Goal: Task Accomplishment & Management: Use online tool/utility

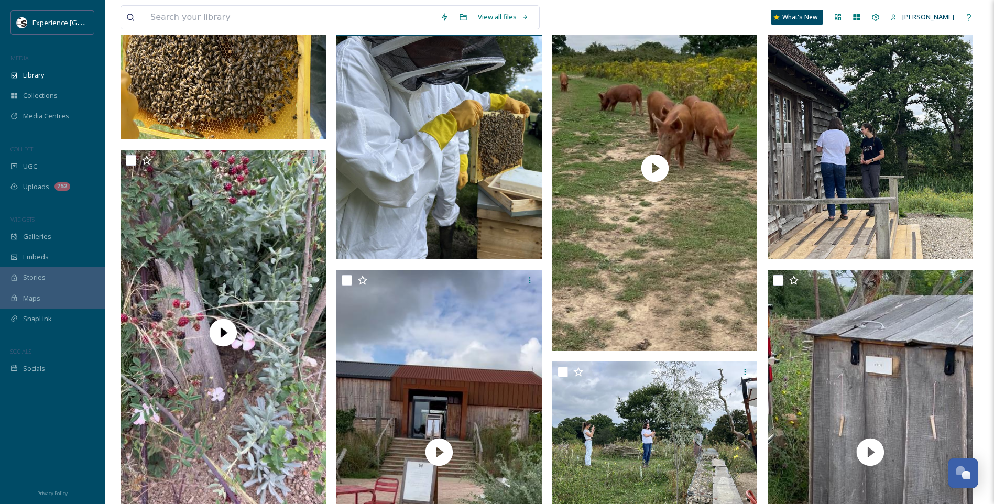
scroll to position [157, 0]
click at [32, 72] on span "Library" at bounding box center [33, 75] width 21 height 10
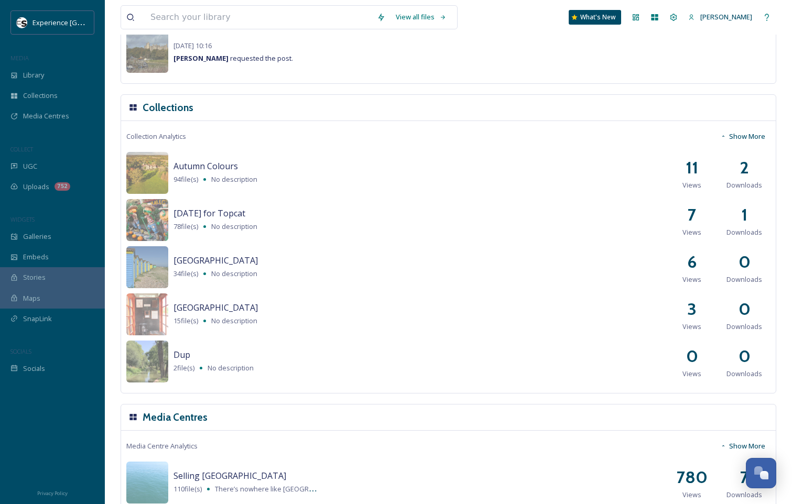
scroll to position [1199, 0]
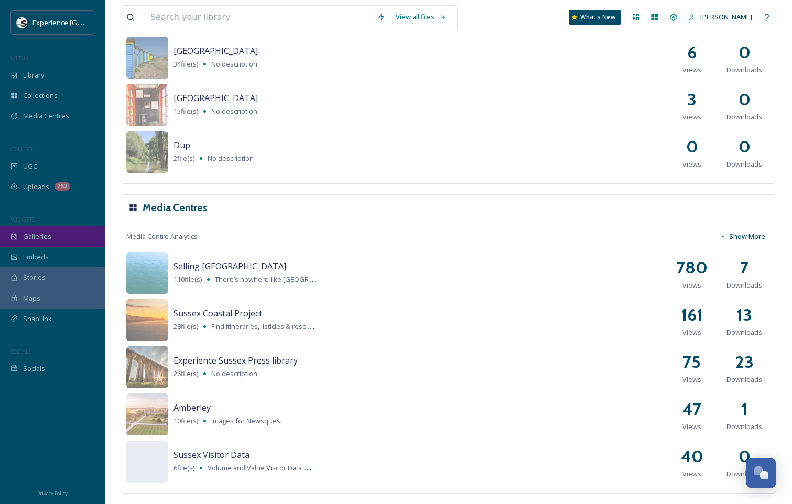
click at [38, 233] on span "Galleries" at bounding box center [37, 237] width 28 height 10
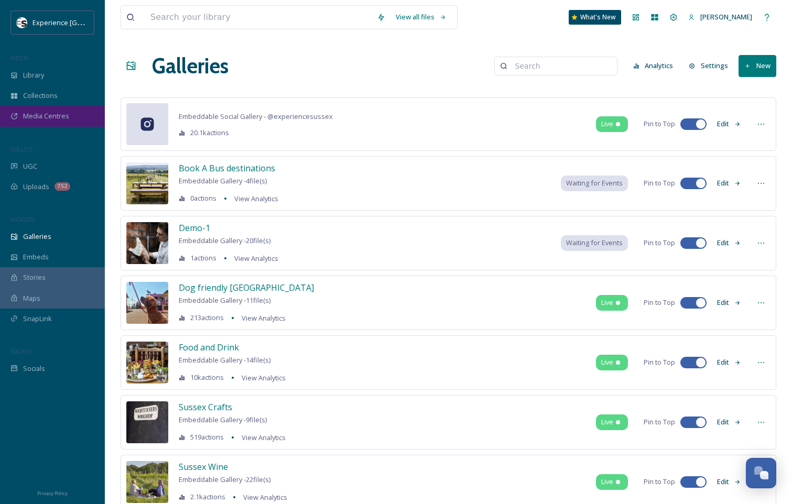
click at [32, 114] on span "Media Centres" at bounding box center [46, 116] width 46 height 10
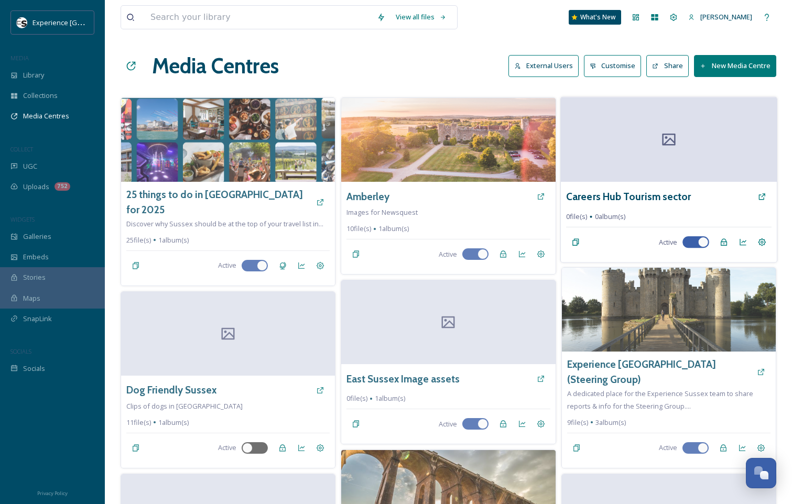
click at [671, 146] on icon at bounding box center [669, 140] width 16 height 16
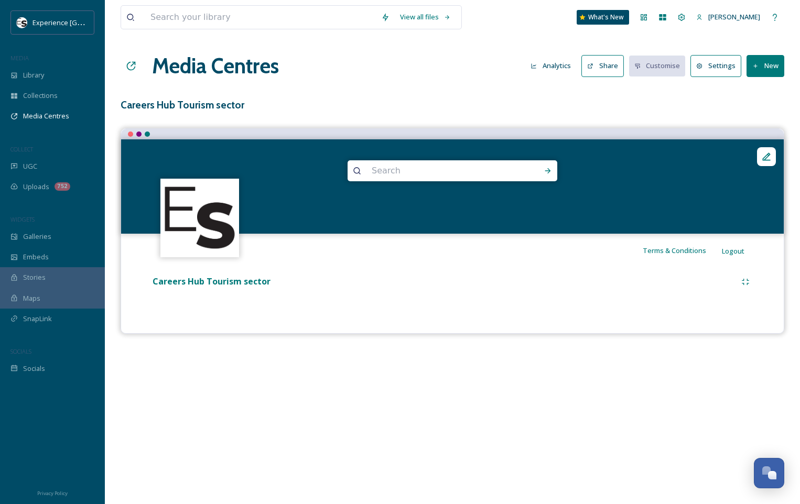
click at [156, 416] on div "View all files What's New Sam S Media Centres Analytics Share Customise Setting…" at bounding box center [452, 252] width 695 height 504
click at [768, 61] on button "New" at bounding box center [765, 65] width 38 height 21
click at [758, 89] on span "Add Files" at bounding box center [758, 90] width 28 height 10
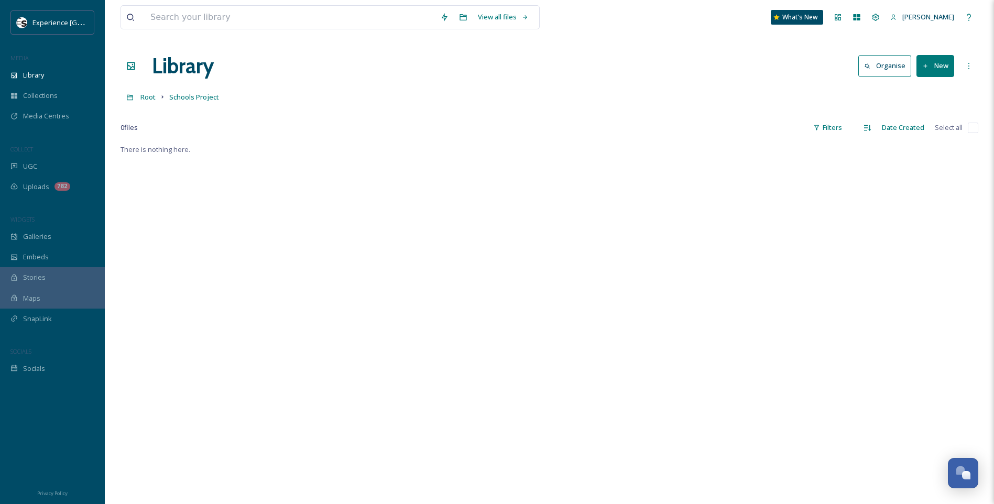
click at [936, 68] on button "New" at bounding box center [935, 65] width 38 height 21
click at [934, 84] on div "File Upload" at bounding box center [923, 90] width 59 height 20
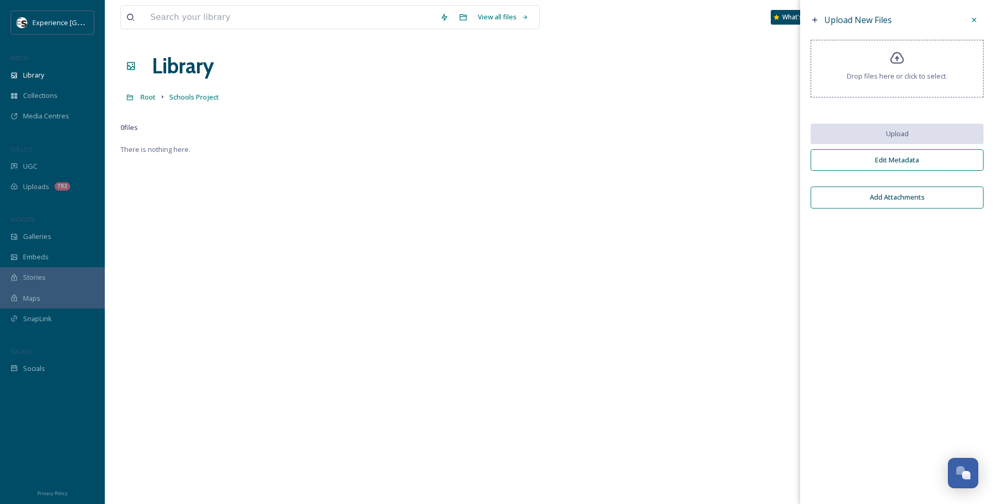
click at [158, 261] on div "There is nothing here." at bounding box center [550, 395] width 858 height 504
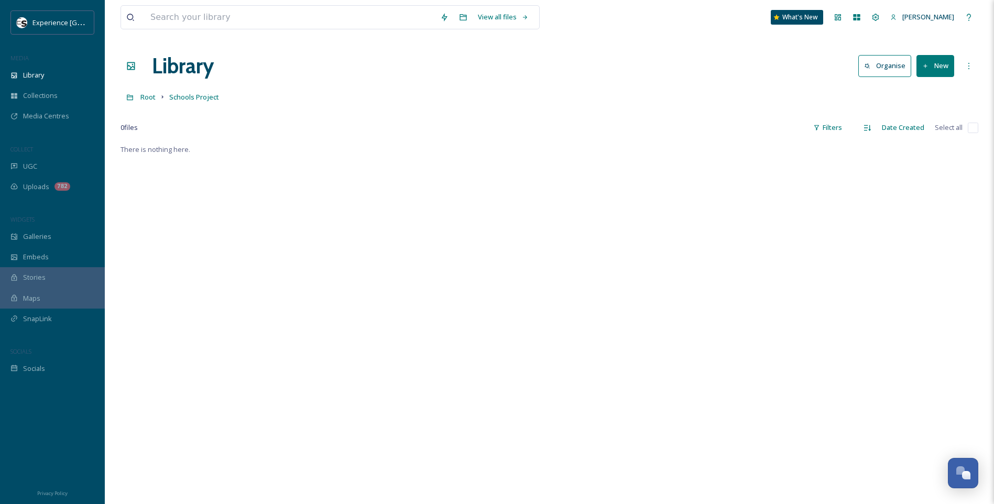
click at [938, 65] on button "New" at bounding box center [935, 65] width 38 height 21
click at [926, 88] on span "File Upload" at bounding box center [930, 90] width 35 height 10
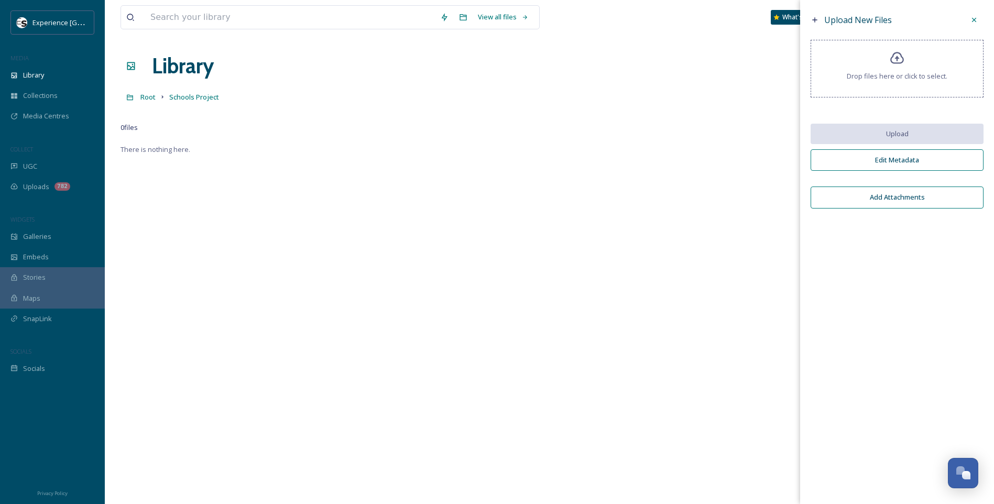
click at [899, 50] on div "Drop files here or click to select." at bounding box center [897, 69] width 173 height 58
click at [894, 60] on icon at bounding box center [897, 58] width 15 height 15
click at [896, 57] on icon at bounding box center [897, 58] width 15 height 15
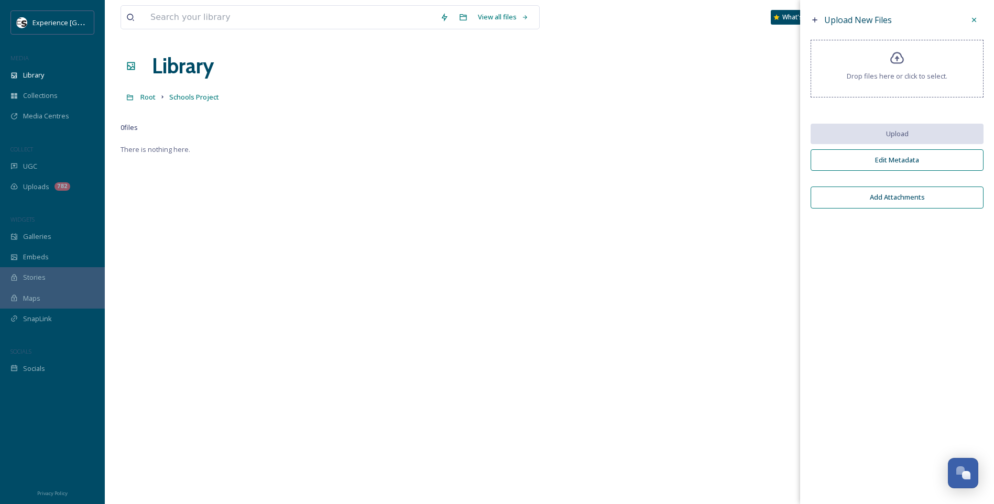
click at [817, 18] on div "Upload New Files" at bounding box center [897, 19] width 173 height 19
click at [812, 19] on icon at bounding box center [815, 20] width 8 height 8
click at [894, 198] on button "Add Attachments" at bounding box center [897, 197] width 173 height 21
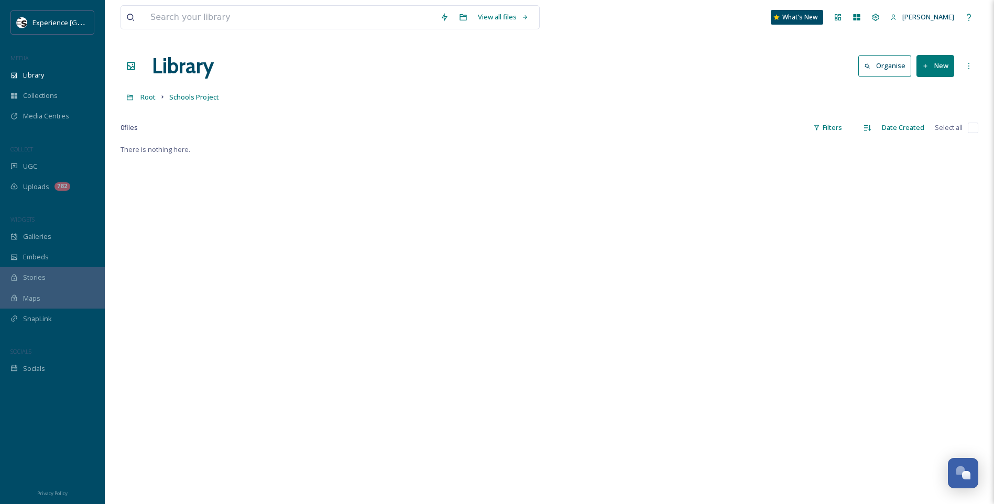
click at [931, 60] on button "New" at bounding box center [935, 65] width 38 height 21
click at [919, 85] on span "File Upload" at bounding box center [930, 90] width 35 height 10
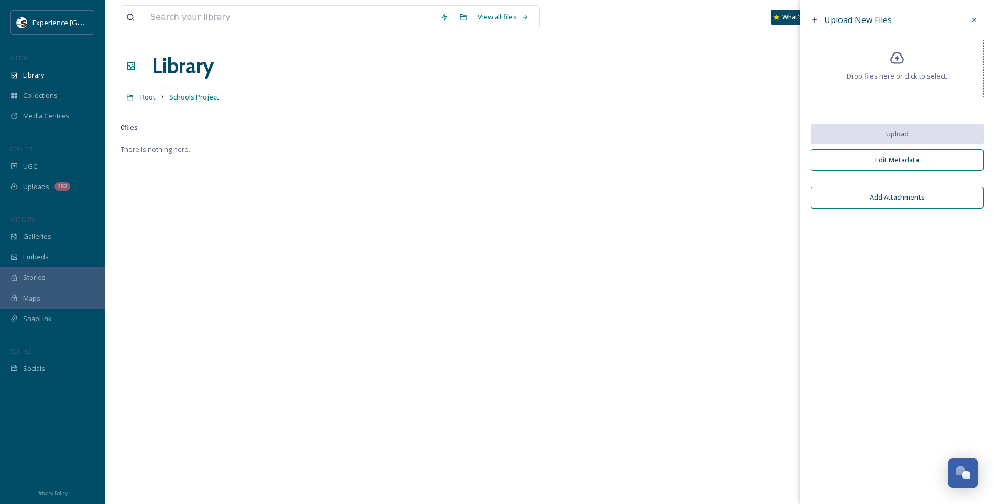
click at [903, 50] on div "Drop files here or click to select." at bounding box center [897, 69] width 173 height 58
click at [888, 58] on div "Drop files here or click to select." at bounding box center [897, 69] width 173 height 58
drag, startPoint x: 948, startPoint y: 265, endPoint x: 995, endPoint y: 16, distance: 253.2
click at [956, 248] on div "Upload New Files Drop files here or click to select. Upload Edit Metadata Add A…" at bounding box center [897, 252] width 194 height 504
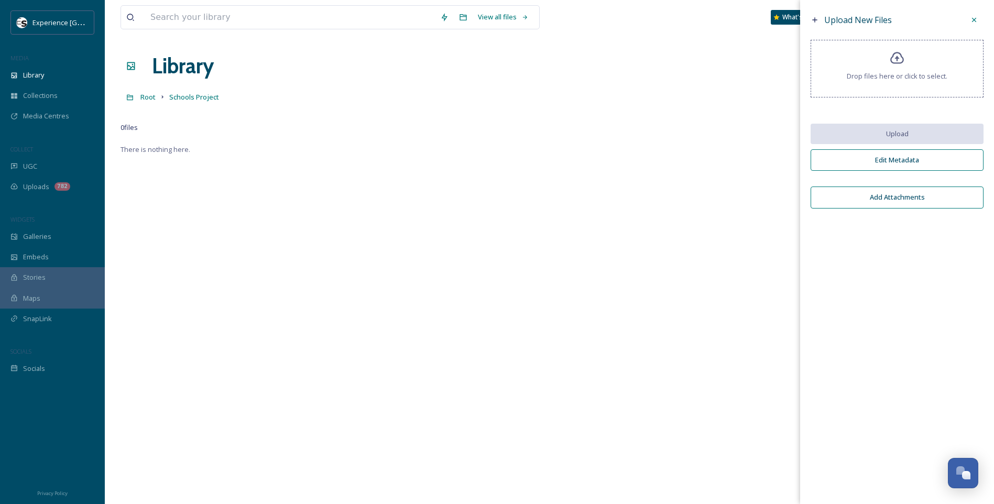
click at [976, 15] on div at bounding box center [974, 19] width 19 height 19
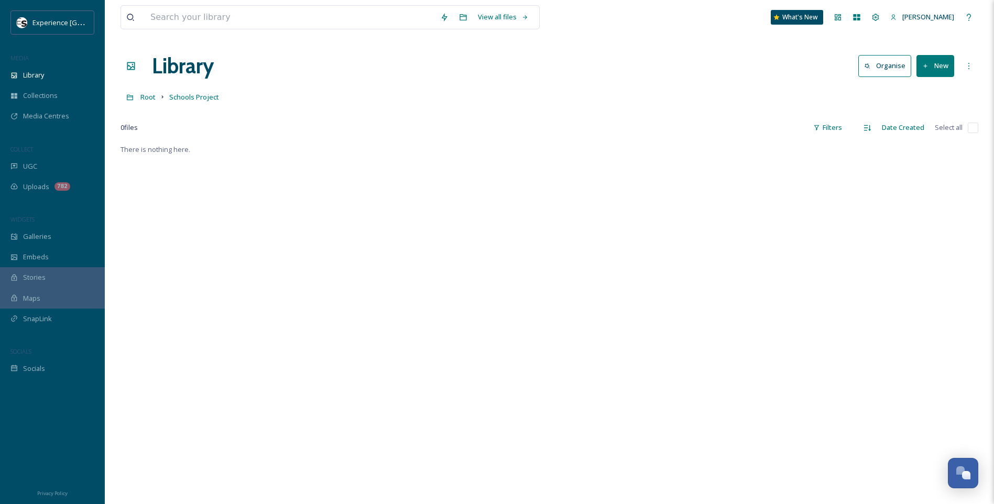
click at [947, 15] on span "[PERSON_NAME]" at bounding box center [928, 16] width 52 height 9
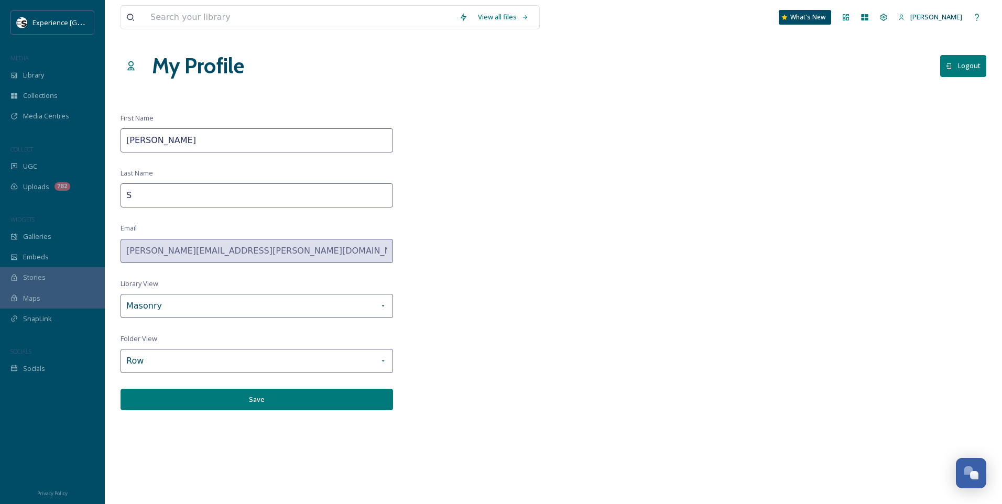
click at [953, 17] on span "[PERSON_NAME]" at bounding box center [936, 16] width 52 height 9
click at [971, 59] on button "Logout" at bounding box center [963, 65] width 46 height 21
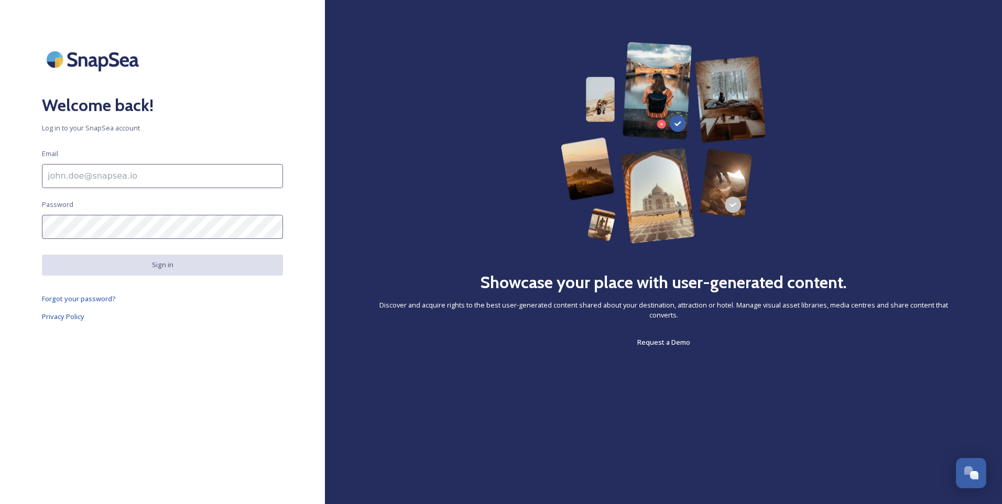
click at [107, 171] on input at bounding box center [162, 176] width 241 height 24
click at [104, 168] on input at bounding box center [162, 176] width 241 height 24
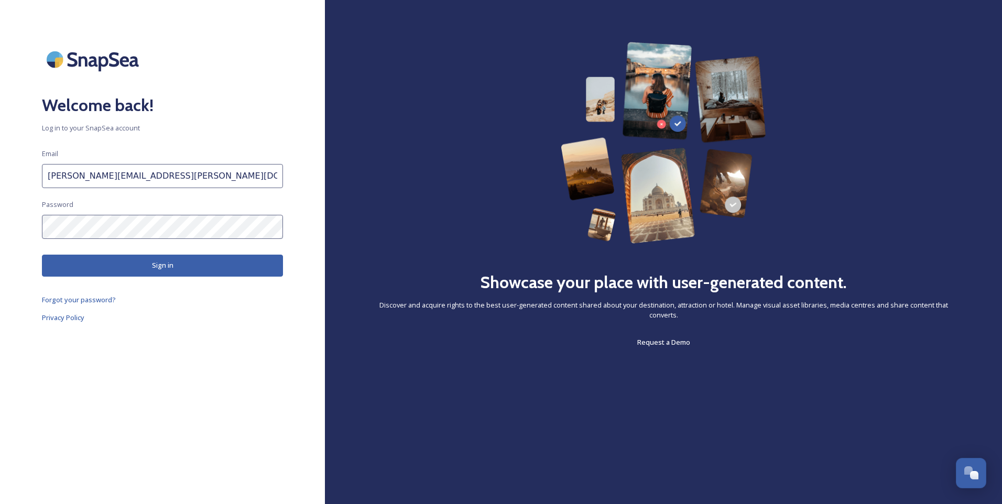
click at [0, 225] on html "Welcome back! Log in to your SnapSea account Email samantha.smithson@experience…" at bounding box center [501, 252] width 1002 height 504
click at [168, 271] on button "Sign in" at bounding box center [162, 265] width 241 height 21
drag, startPoint x: 125, startPoint y: 175, endPoint x: 242, endPoint y: 172, distance: 116.4
click at [243, 173] on input "samantha.smithson@experiencesussex.com" at bounding box center [162, 176] width 241 height 24
type input "samantha.smithson@westsussex.gov.uk"
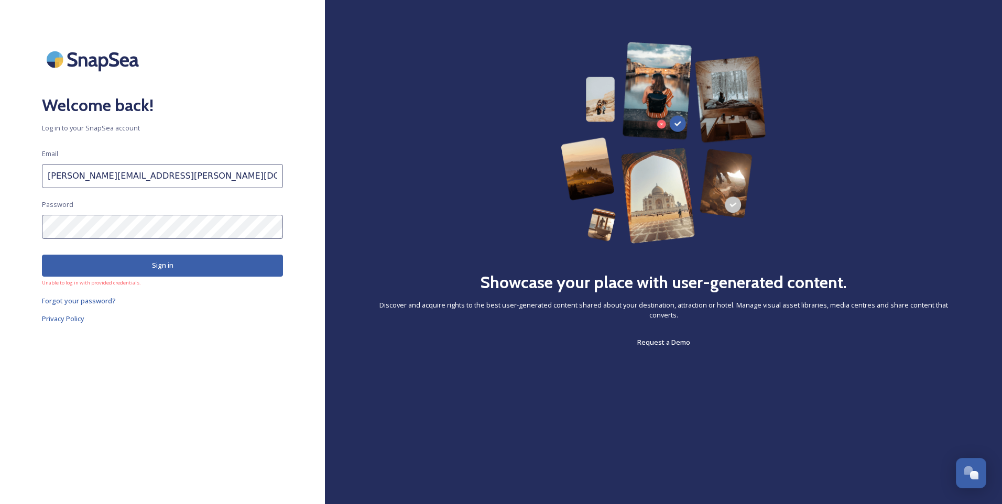
click at [189, 259] on button "Sign in" at bounding box center [162, 265] width 241 height 21
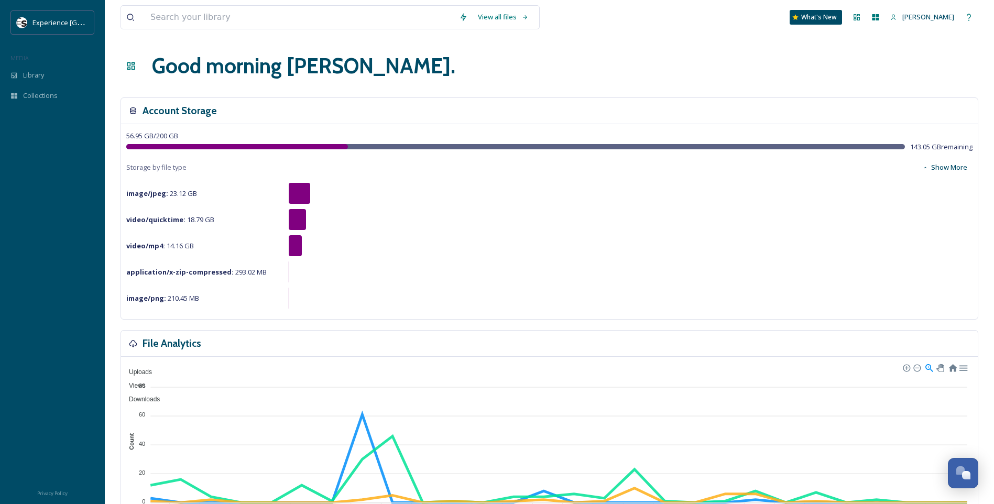
click at [487, 51] on div "Good morning Sam ." at bounding box center [550, 65] width 858 height 31
click at [932, 231] on div "56.95 GB / 200 GB 143.05 GB remaining Storage by file type Show More image/jpeg…" at bounding box center [549, 221] width 857 height 195
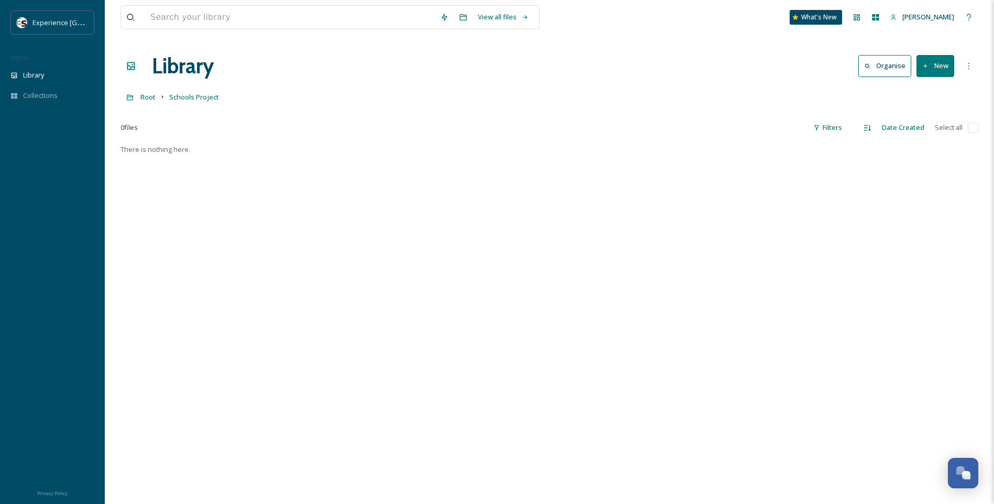
click at [936, 62] on button "New" at bounding box center [935, 65] width 38 height 21
click at [921, 89] on span "File Upload" at bounding box center [930, 90] width 35 height 10
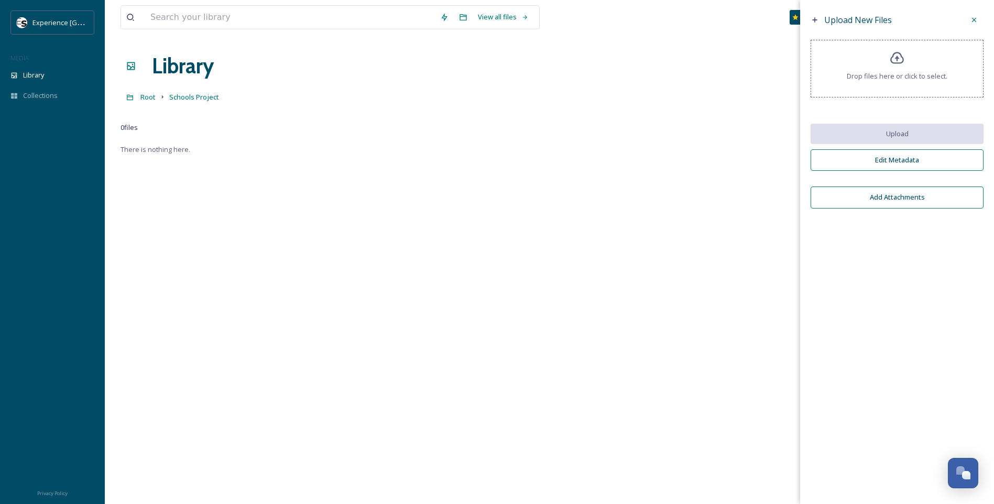
click at [813, 19] on icon at bounding box center [815, 20] width 8 height 8
drag, startPoint x: 843, startPoint y: 19, endPoint x: 856, endPoint y: 34, distance: 20.1
click at [844, 20] on span "Upload New Files" at bounding box center [858, 20] width 68 height 12
click at [887, 52] on div "Drop files here or click to select." at bounding box center [897, 69] width 173 height 58
click at [902, 56] on icon at bounding box center [897, 58] width 14 height 12
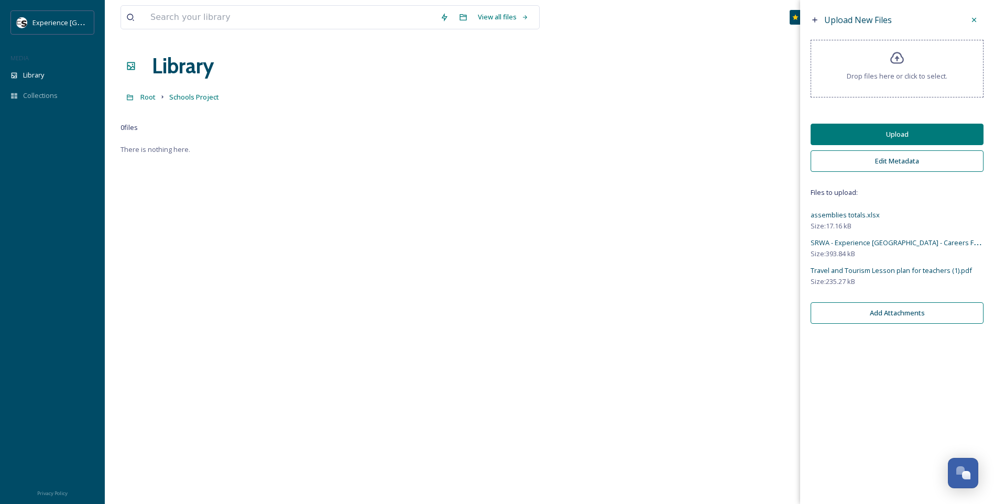
click at [905, 132] on button "Upload" at bounding box center [897, 134] width 173 height 21
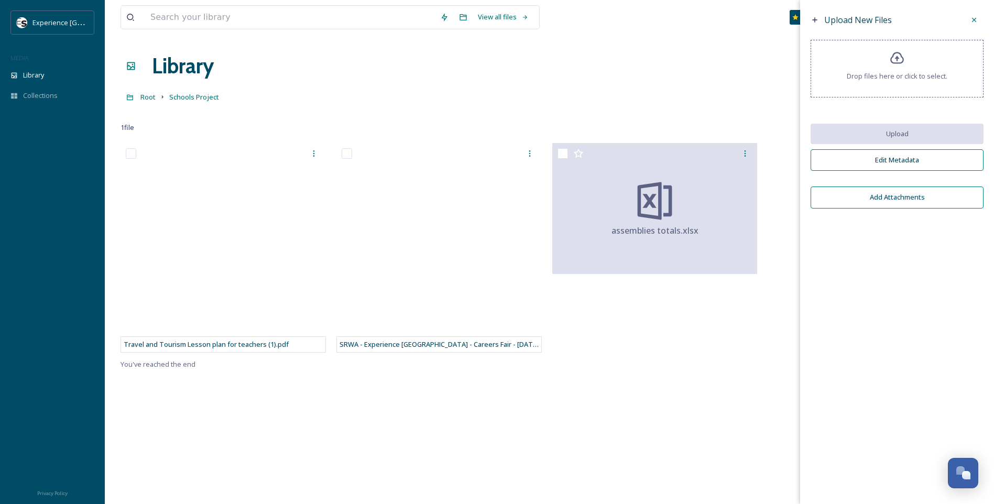
click at [965, 65] on div "Drop files here or click to select." at bounding box center [897, 69] width 173 height 58
click at [904, 70] on div "Drop files here or click to select." at bounding box center [897, 69] width 173 height 58
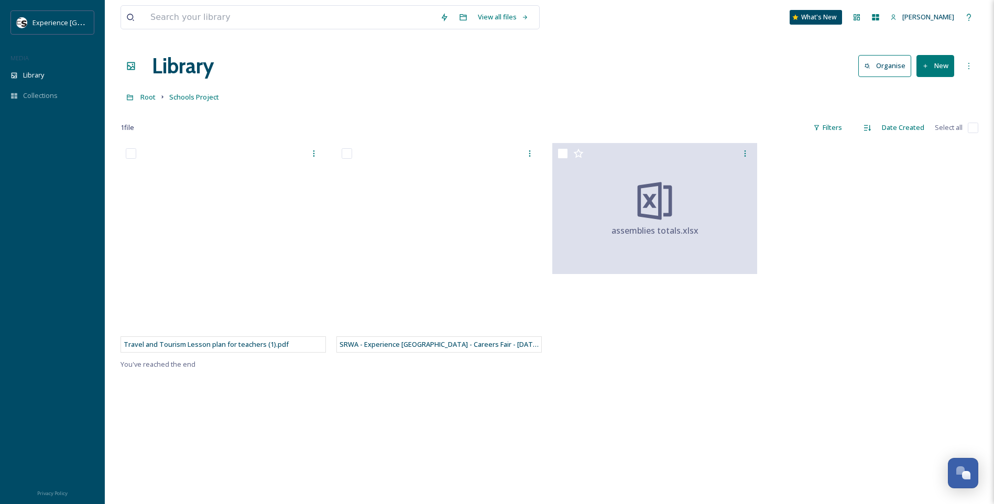
click at [693, 455] on div "Travel and Tourism Lesson plan for teachers (1).pdf SRWA - Experience [GEOGRAPH…" at bounding box center [550, 395] width 858 height 504
click at [688, 453] on div "Travel and Tourism Lesson plan for teachers (1).pdf SRWA - Experience [GEOGRAPH…" at bounding box center [550, 395] width 858 height 504
click at [937, 65] on button "New" at bounding box center [935, 65] width 38 height 21
click at [925, 91] on span "File Upload" at bounding box center [930, 90] width 35 height 10
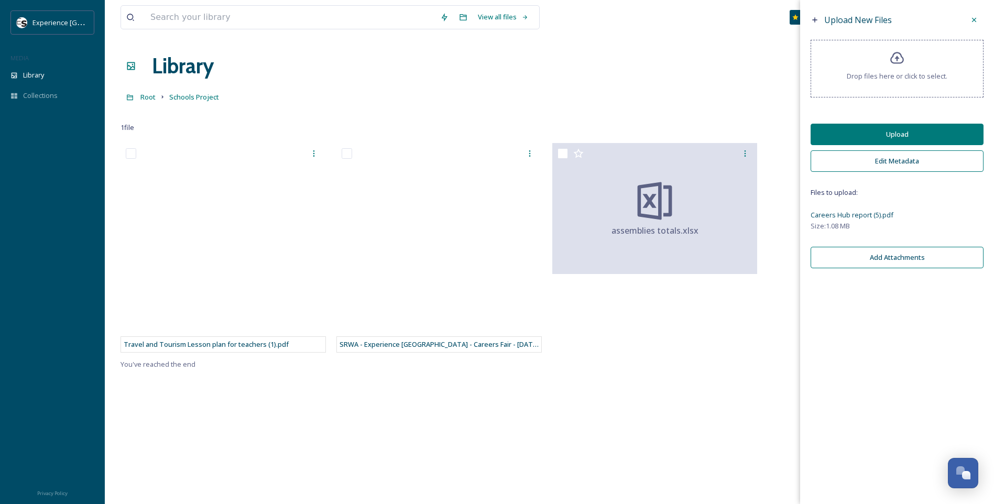
click at [909, 132] on button "Upload" at bounding box center [897, 134] width 173 height 21
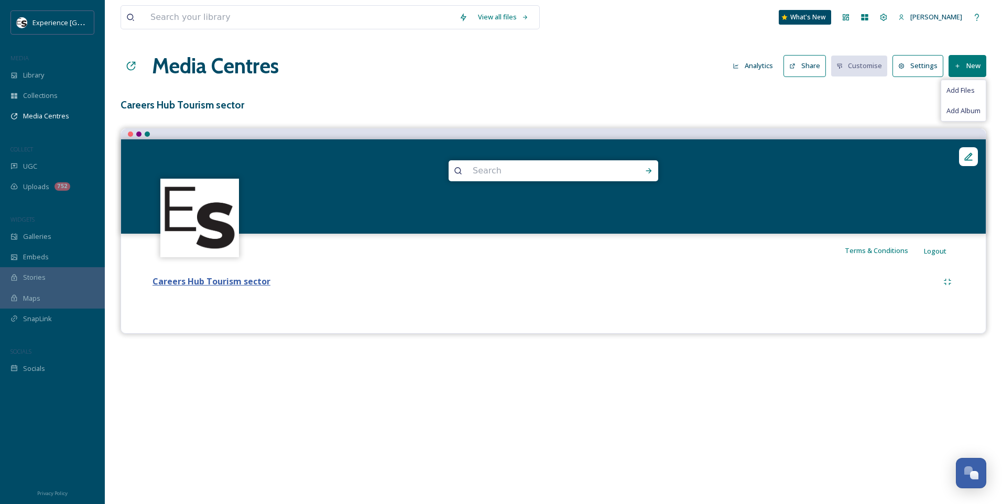
click at [214, 283] on strong "Careers Hub Tourism sector" at bounding box center [211, 282] width 118 height 12
click at [219, 281] on strong "Careers Hub Tourism sector" at bounding box center [211, 282] width 118 height 12
click at [229, 277] on strong "Careers Hub Tourism sector" at bounding box center [211, 282] width 118 height 12
click at [40, 113] on span "Media Centres" at bounding box center [46, 116] width 46 height 10
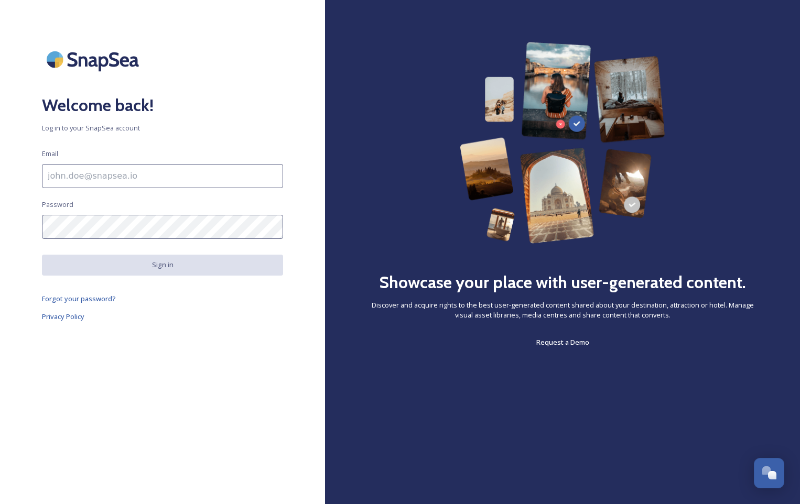
click at [96, 174] on input at bounding box center [162, 176] width 241 height 24
type input "[PERSON_NAME][EMAIL_ADDRESS][PERSON_NAME][DOMAIN_NAME]"
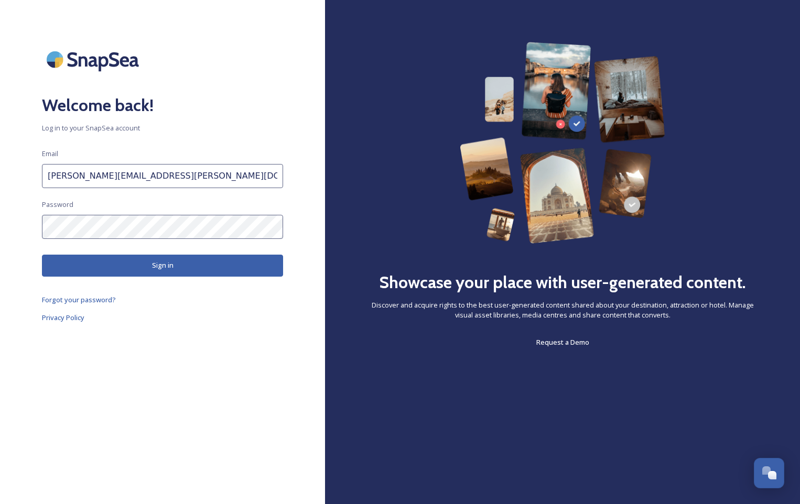
click at [126, 264] on button "Sign in" at bounding box center [162, 265] width 241 height 21
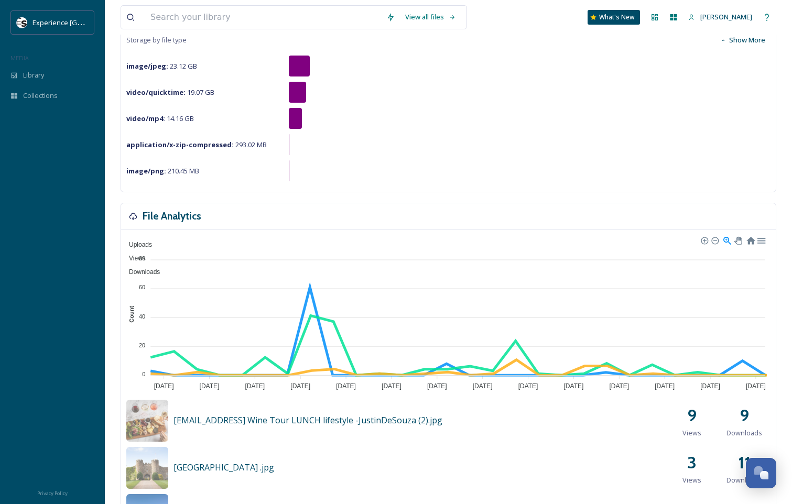
scroll to position [113, 0]
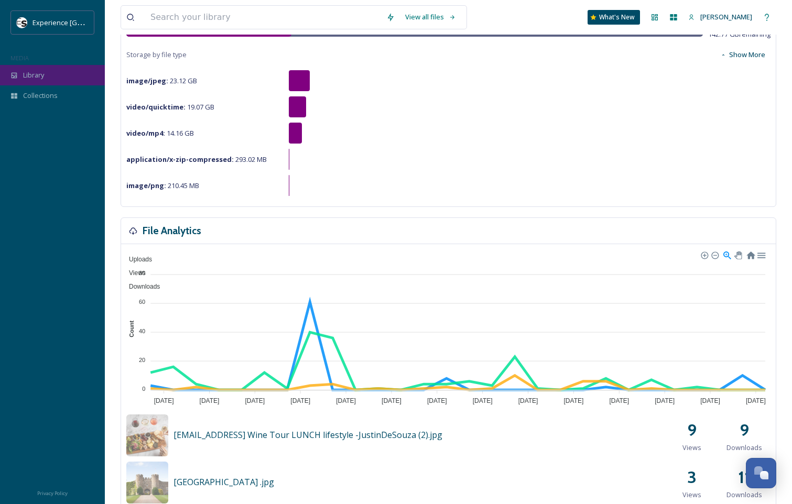
click at [39, 71] on span "Library" at bounding box center [33, 75] width 21 height 10
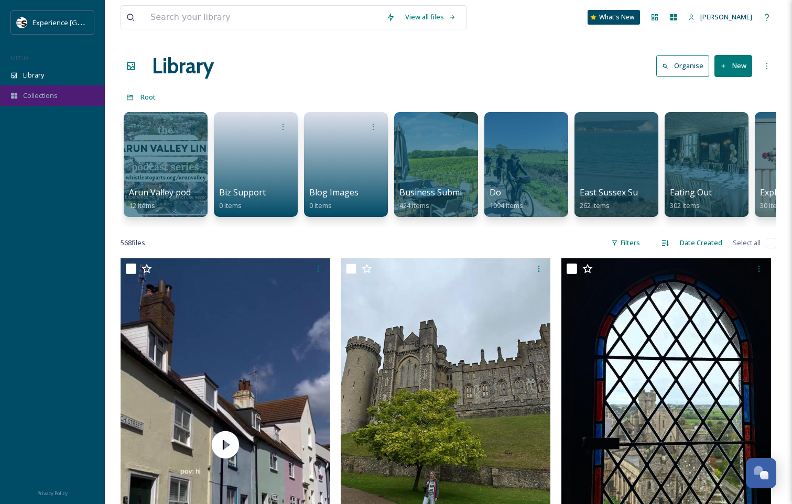
click at [40, 91] on span "Collections" at bounding box center [40, 96] width 35 height 10
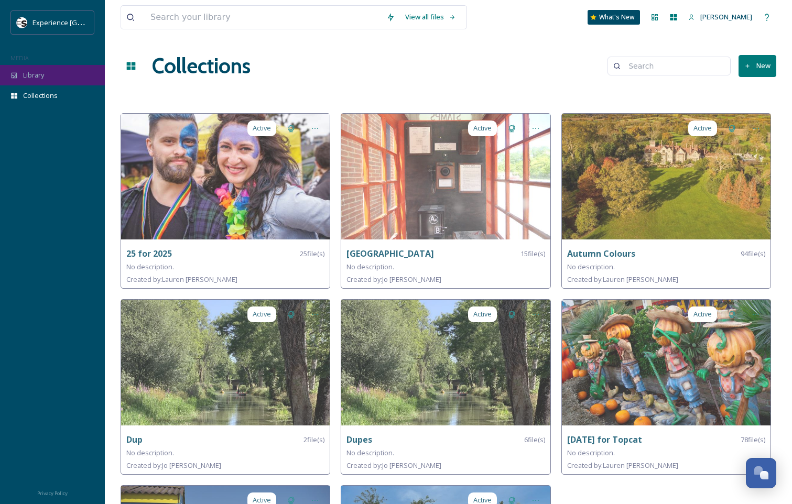
click at [37, 81] on div "Library" at bounding box center [52, 75] width 105 height 20
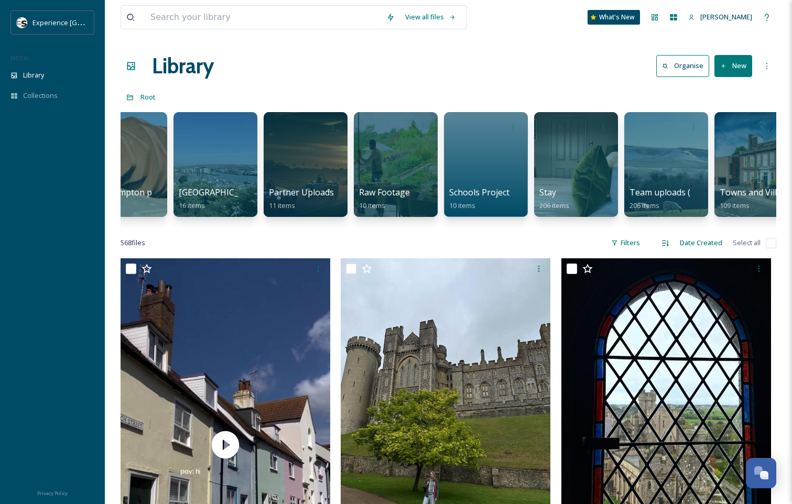
scroll to position [0, 1018]
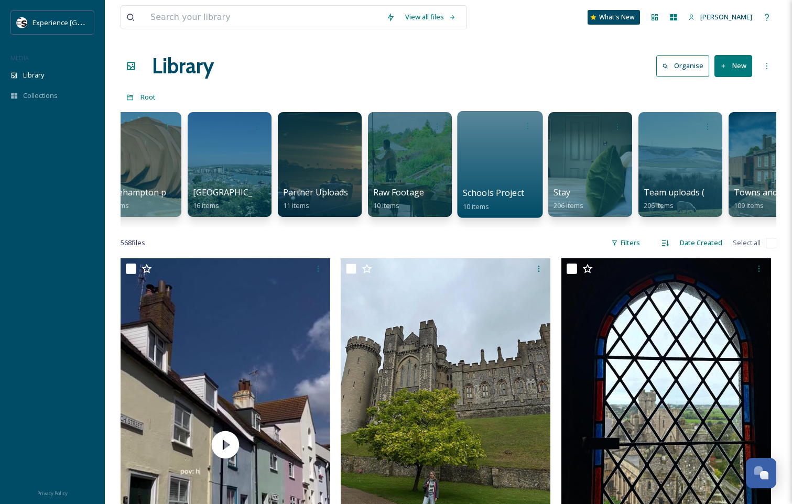
click at [479, 147] on div at bounding box center [499, 164] width 85 height 107
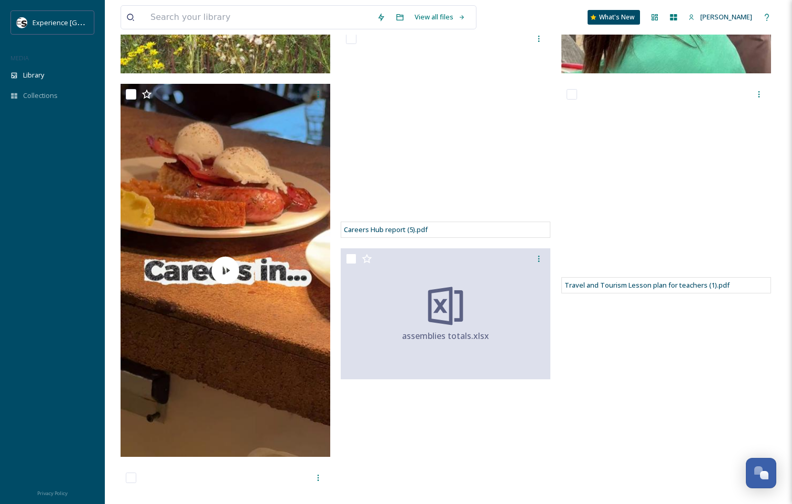
scroll to position [943, 0]
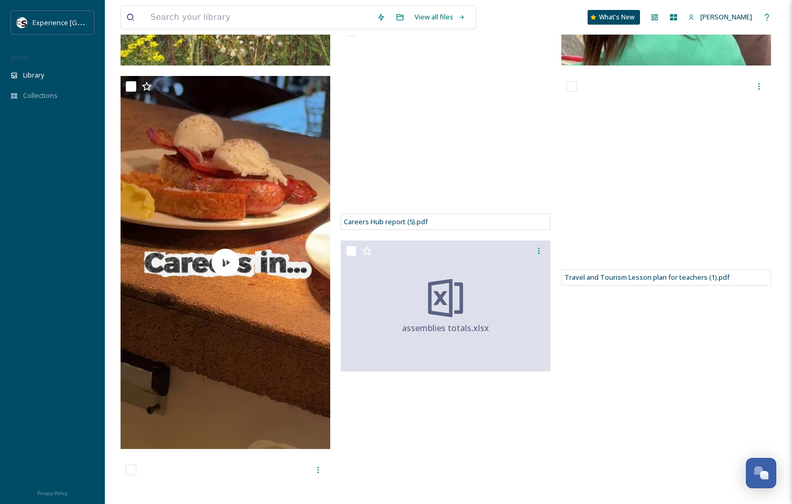
click at [49, 141] on div at bounding box center [52, 301] width 105 height 359
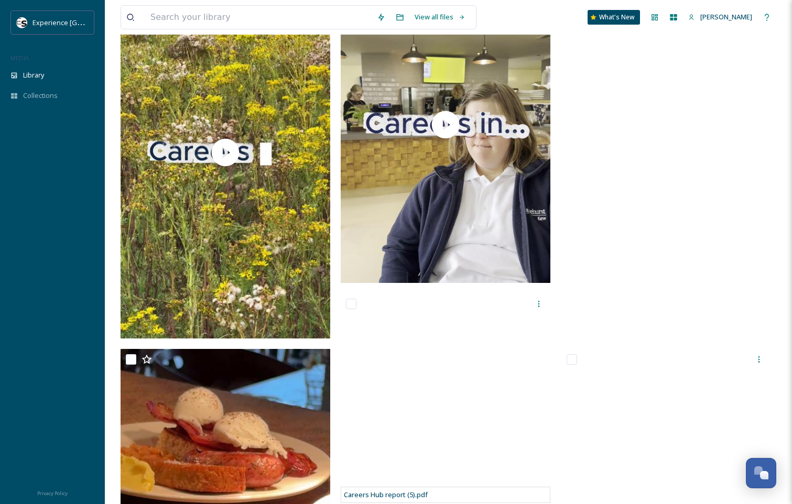
scroll to position [681, 0]
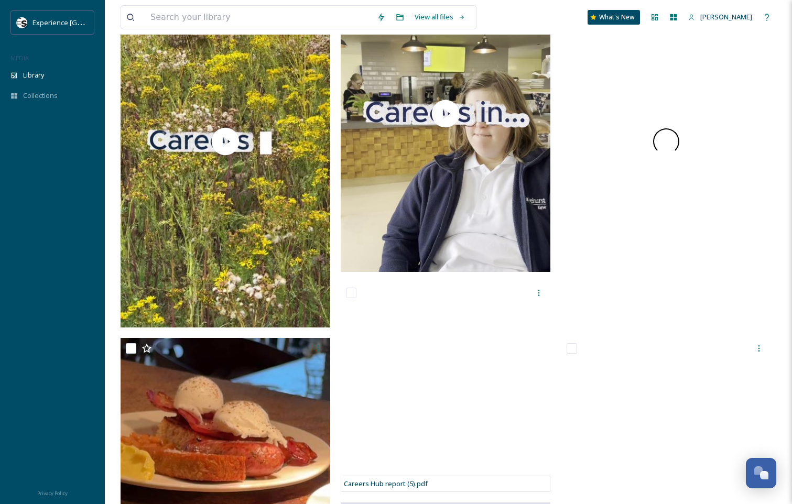
click at [671, 206] on div at bounding box center [666, 141] width 210 height 373
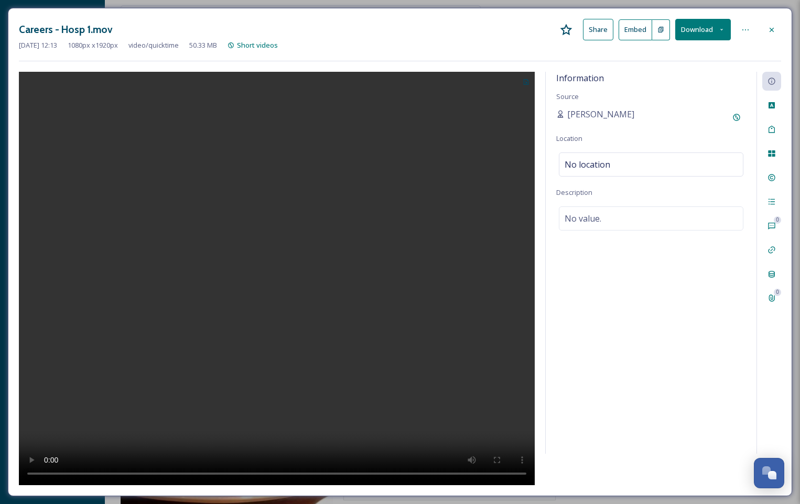
click at [768, 22] on div at bounding box center [771, 29] width 19 height 19
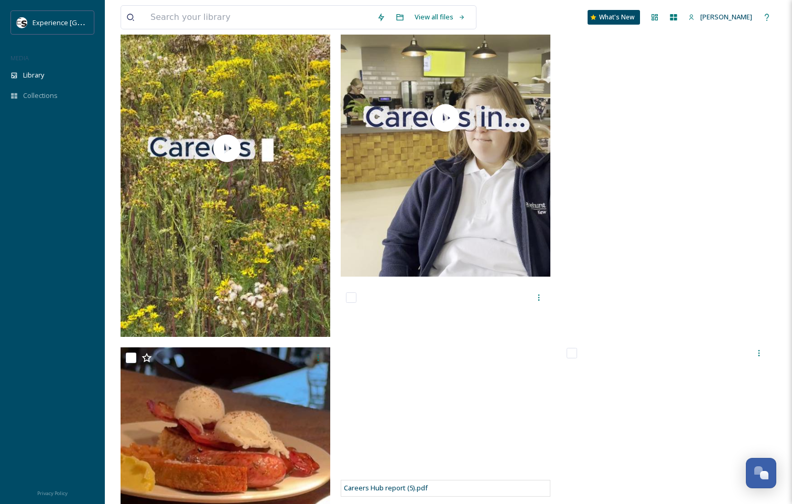
click at [674, 173] on video "Careers - Hosp 1.mov" at bounding box center [666, 146] width 210 height 373
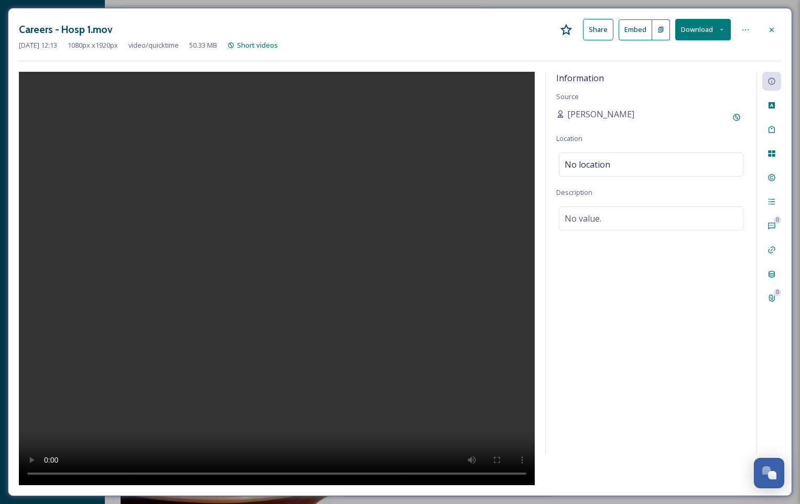
click at [770, 25] on div at bounding box center [771, 29] width 19 height 19
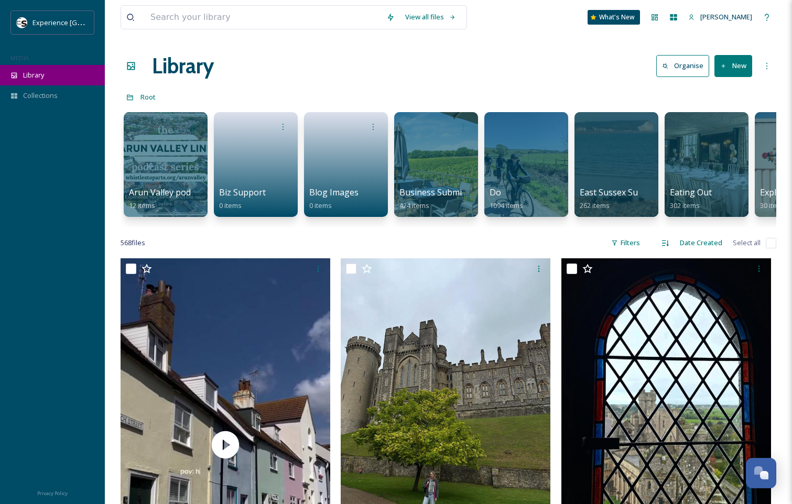
click at [29, 76] on span "Library" at bounding box center [33, 75] width 21 height 10
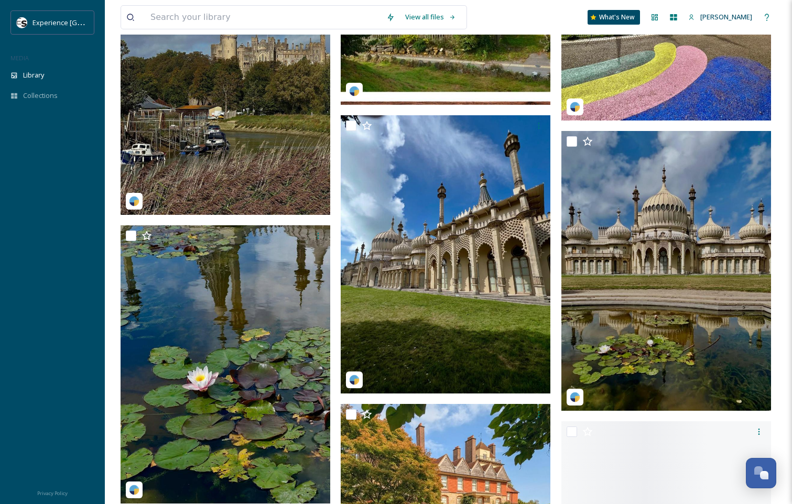
scroll to position [524, 0]
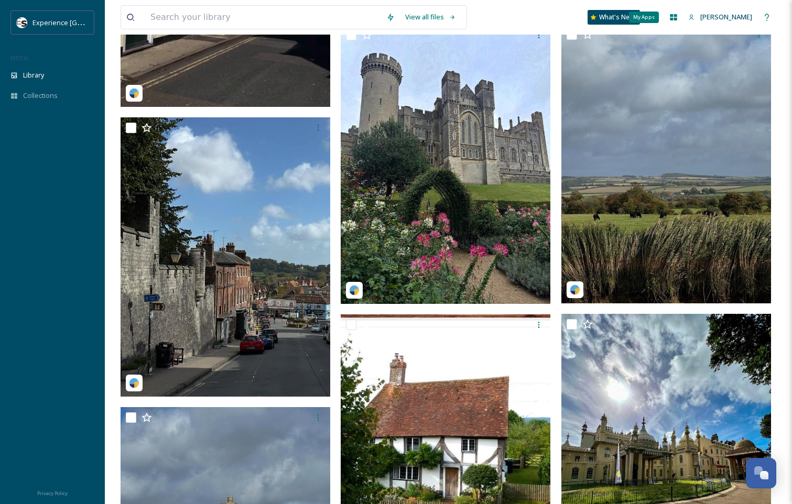
click at [677, 15] on icon at bounding box center [673, 17] width 7 height 6
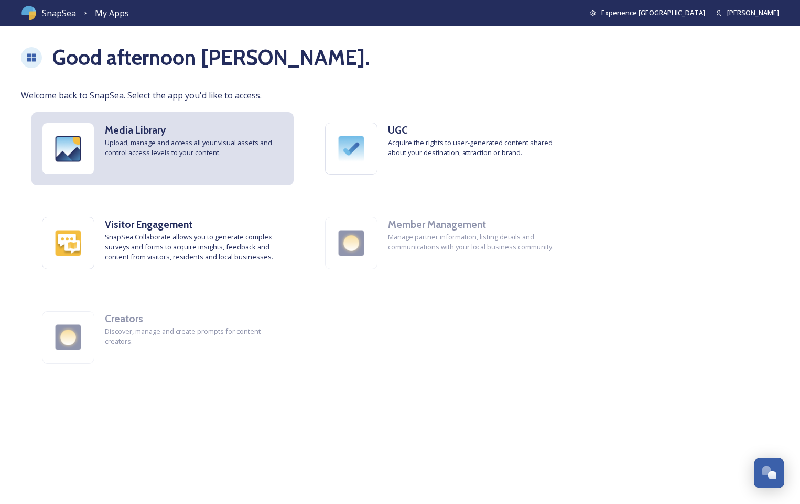
click at [141, 126] on strong "Media Library" at bounding box center [135, 130] width 61 height 13
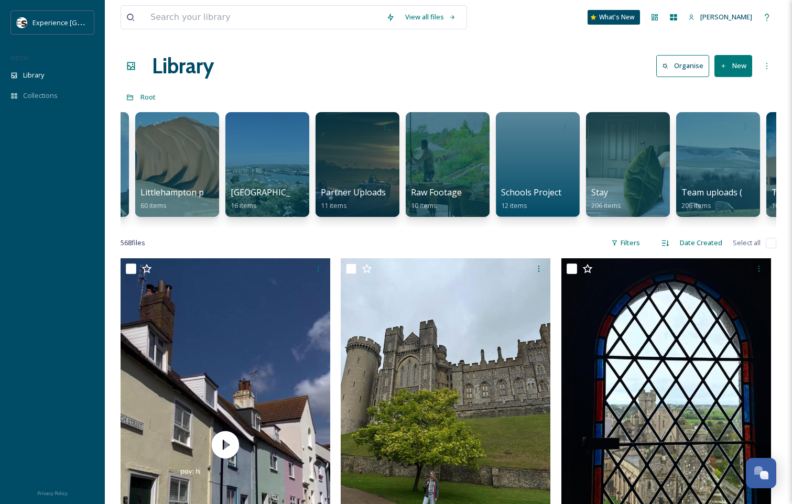
scroll to position [0, 1016]
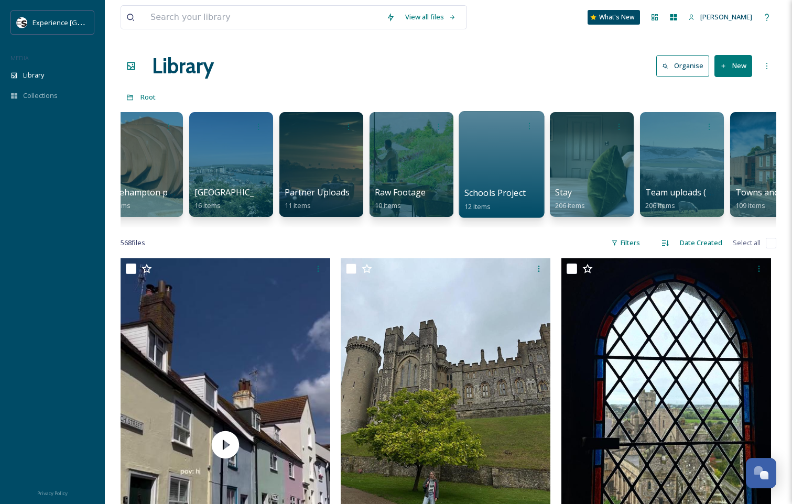
click at [506, 169] on div at bounding box center [500, 164] width 85 height 107
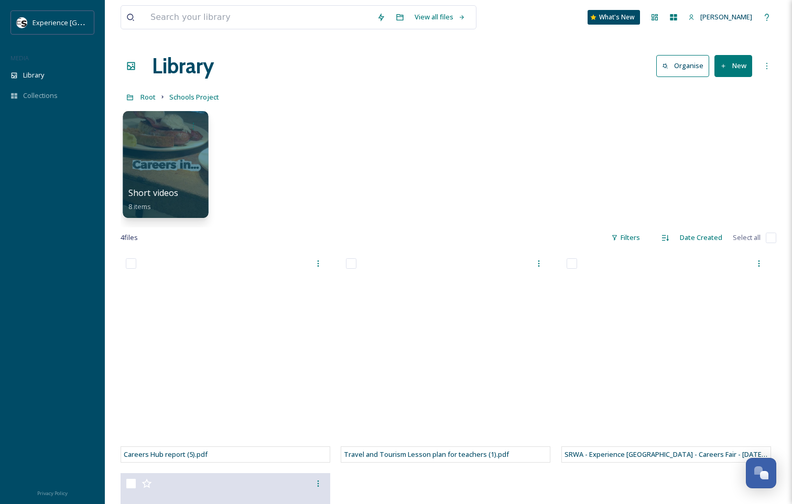
click at [168, 139] on div at bounding box center [165, 164] width 85 height 107
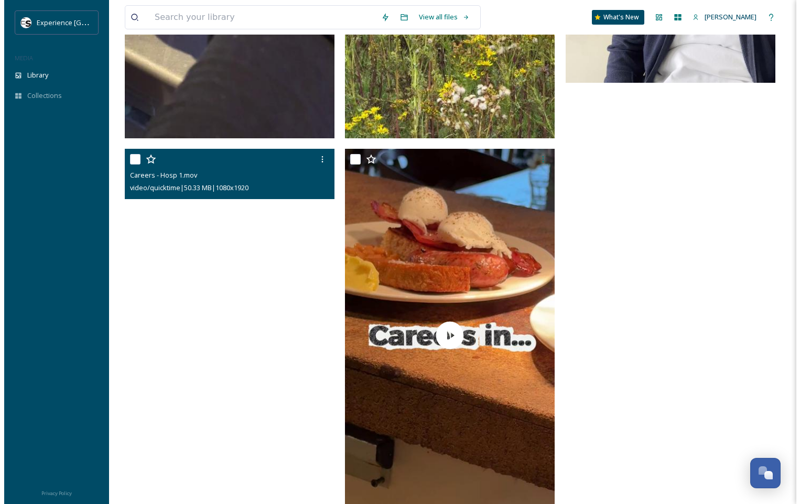
scroll to position [786, 0]
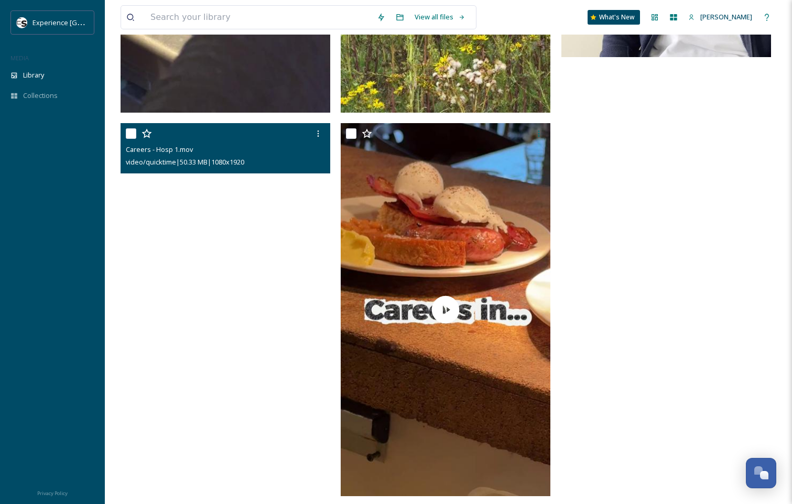
click at [219, 310] on video "Careers - Hosp 1.mov" at bounding box center [226, 309] width 210 height 373
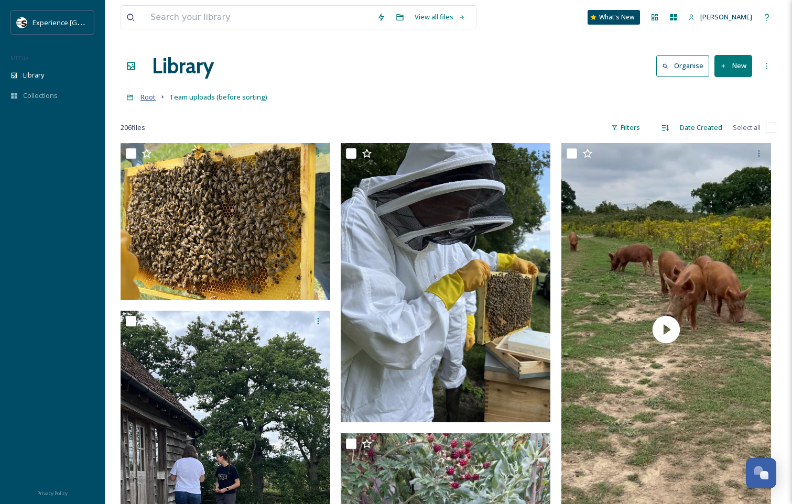
click at [144, 98] on span "Root" at bounding box center [147, 96] width 15 height 9
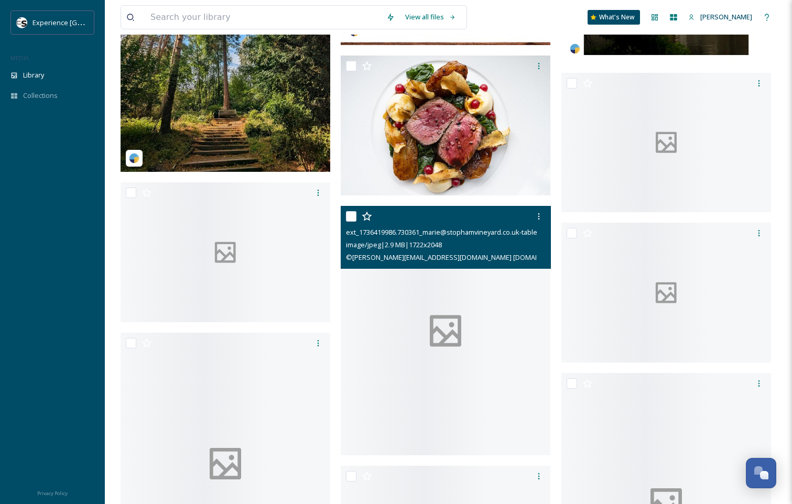
scroll to position [1939, 0]
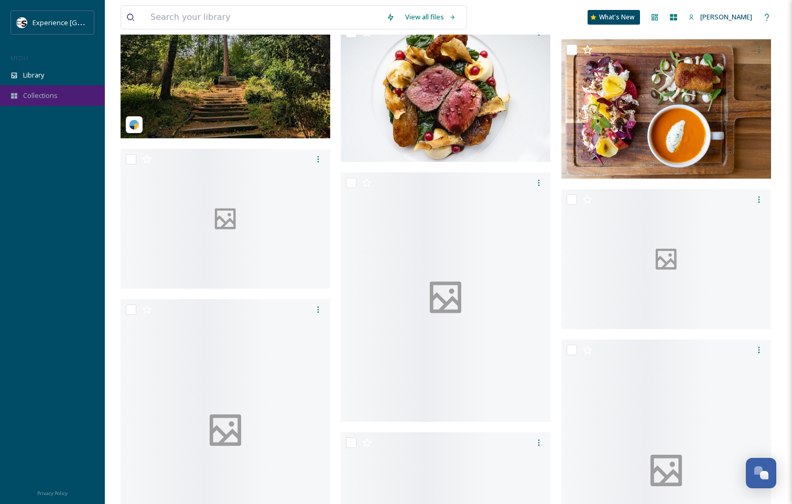
click at [31, 94] on span "Collections" at bounding box center [40, 96] width 35 height 10
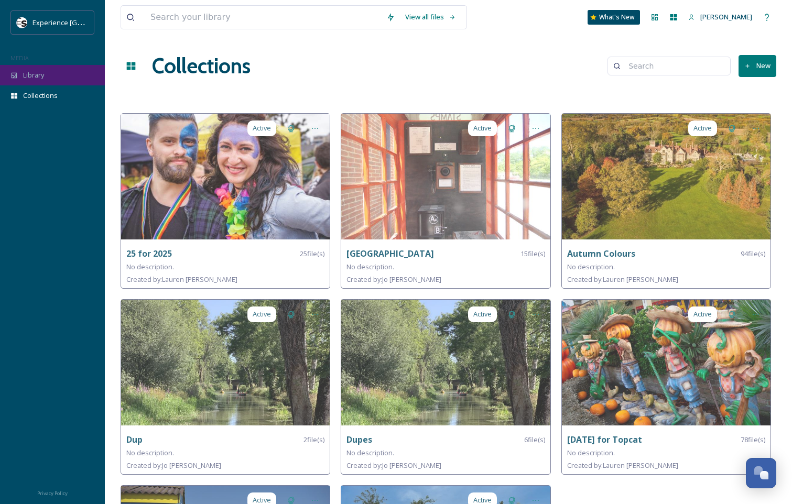
click at [29, 77] on span "Library" at bounding box center [33, 75] width 21 height 10
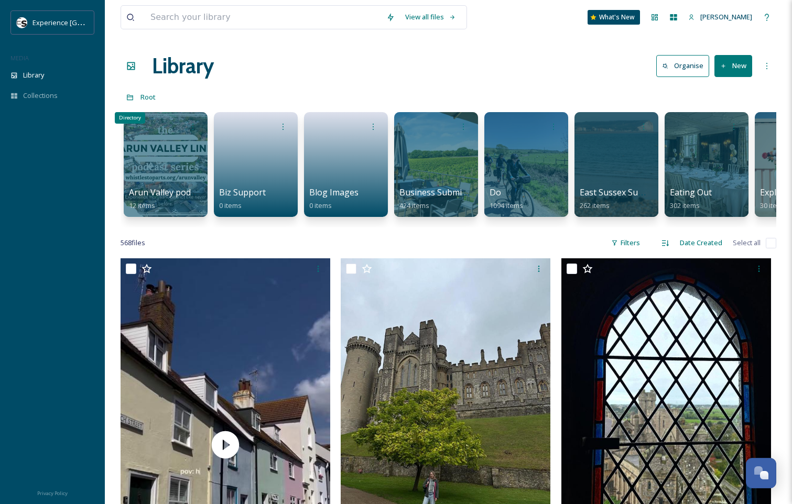
click at [130, 96] on icon at bounding box center [130, 98] width 6 height 6
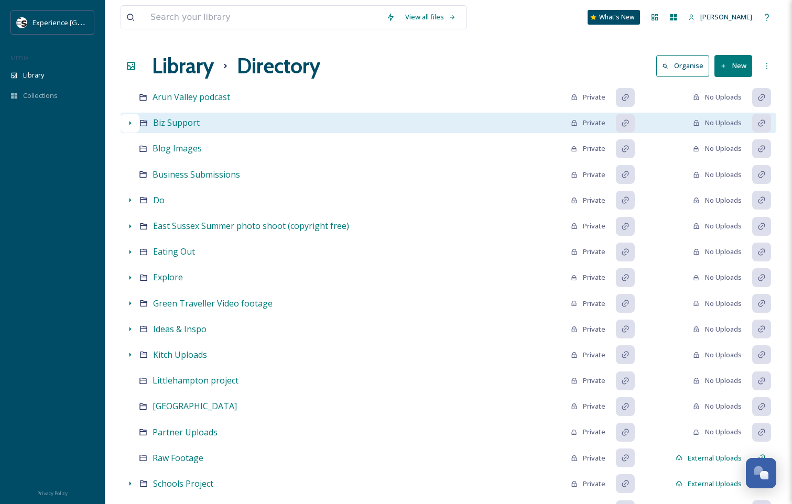
click at [129, 121] on icon at bounding box center [130, 123] width 8 height 8
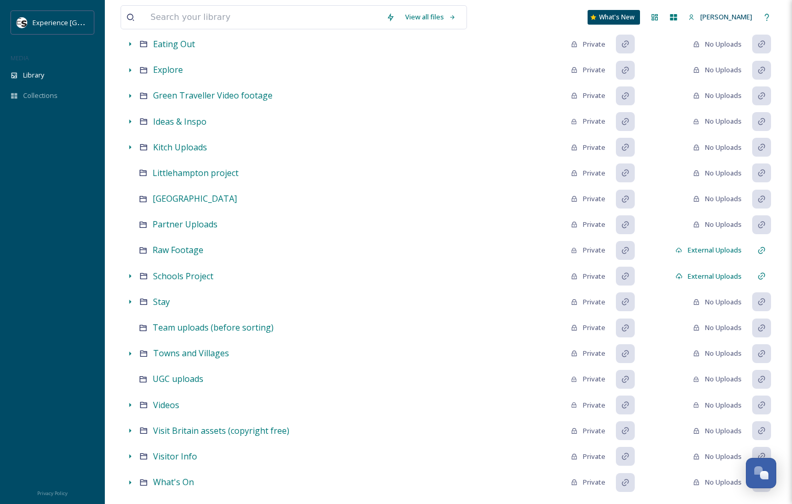
scroll to position [331, 0]
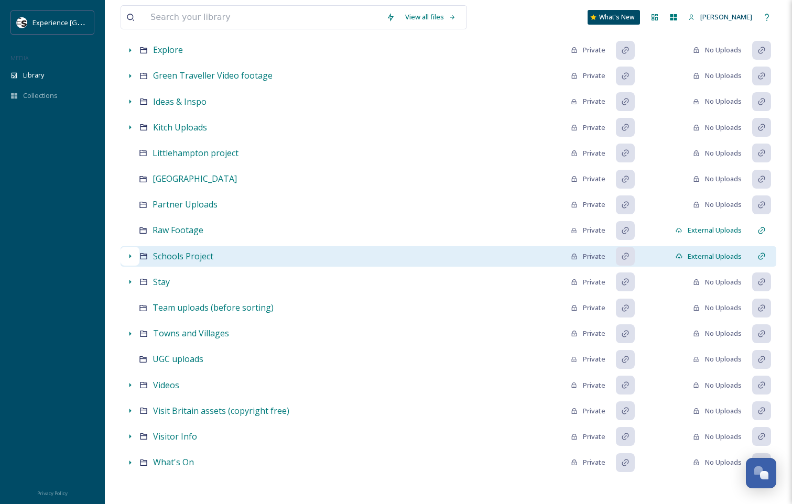
click at [130, 254] on icon at bounding box center [130, 256] width 8 height 8
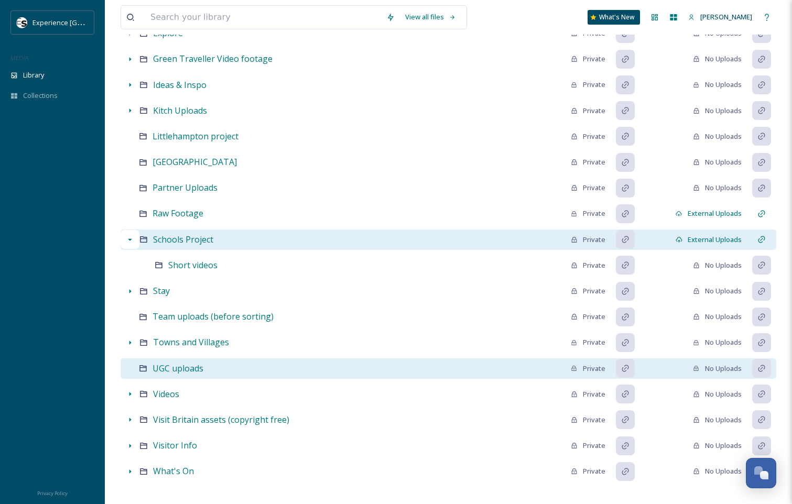
scroll to position [356, 0]
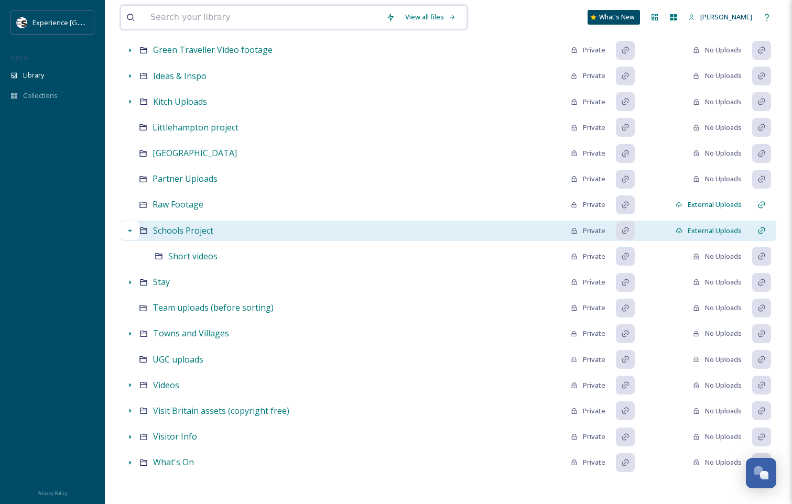
click at [188, 18] on input at bounding box center [263, 17] width 236 height 23
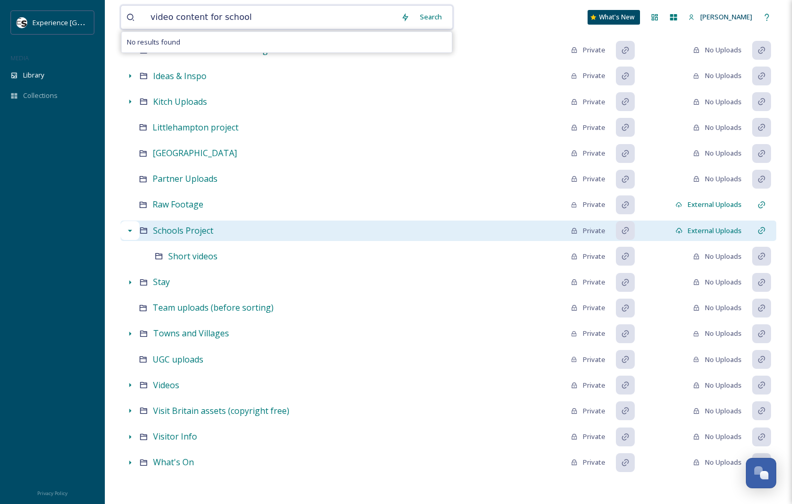
type input "video content for schools"
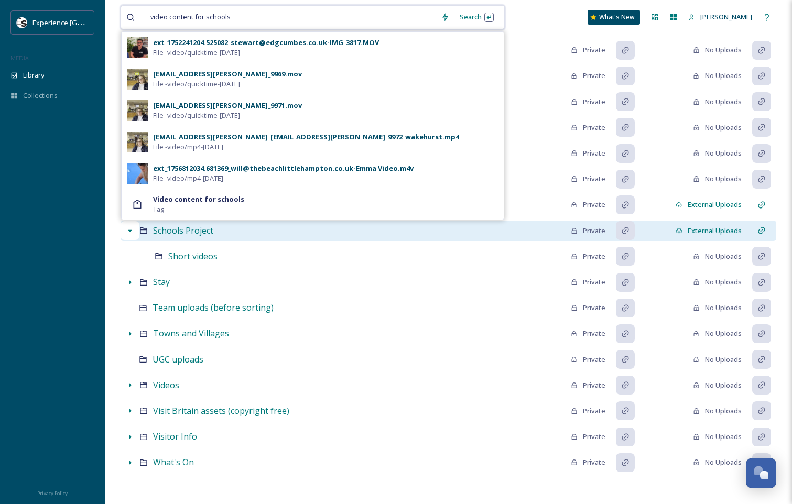
click at [270, 17] on input at bounding box center [336, 17] width 199 height 23
click at [75, 53] on div "MEDIA" at bounding box center [52, 58] width 105 height 14
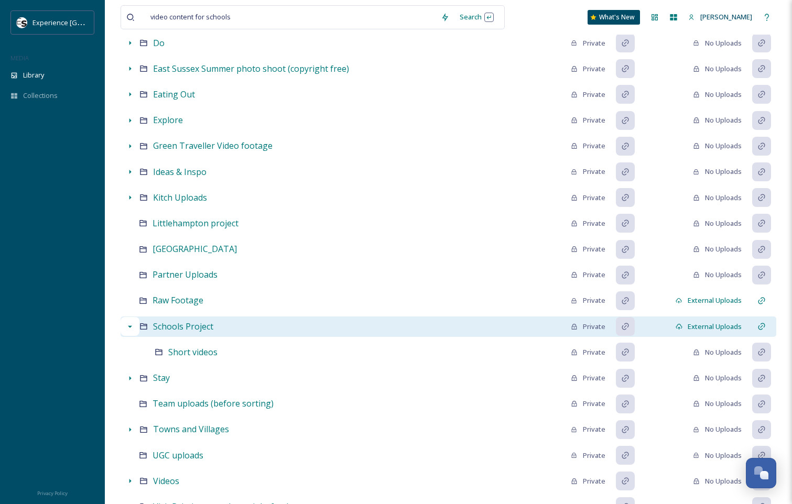
scroll to position [262, 0]
click at [471, 53] on div "Do Private No Uploads" at bounding box center [449, 44] width 656 height 26
click at [237, 16] on input at bounding box center [336, 17] width 199 height 23
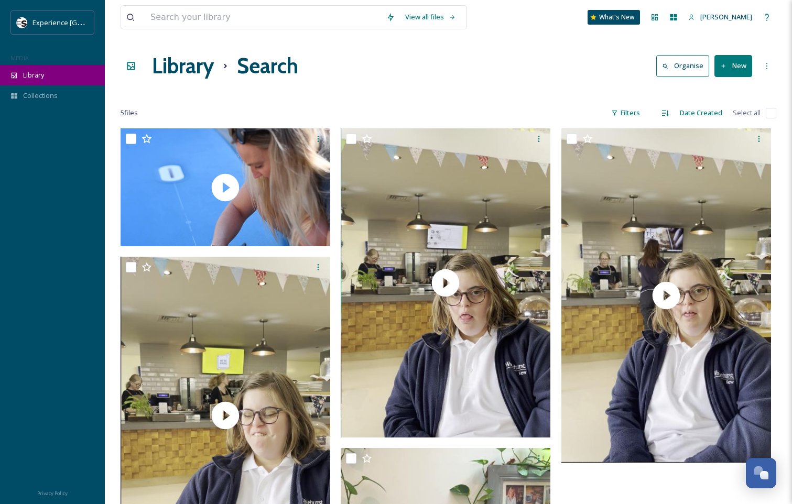
click at [36, 72] on span "Library" at bounding box center [33, 75] width 21 height 10
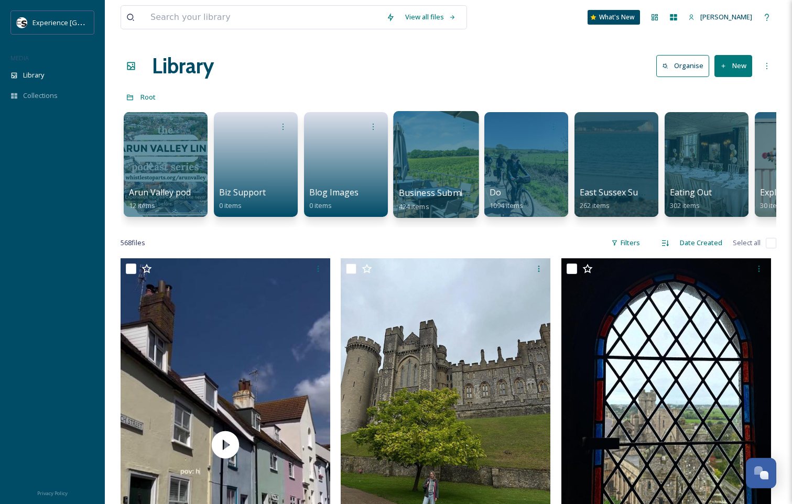
click at [446, 161] on div at bounding box center [435, 164] width 85 height 107
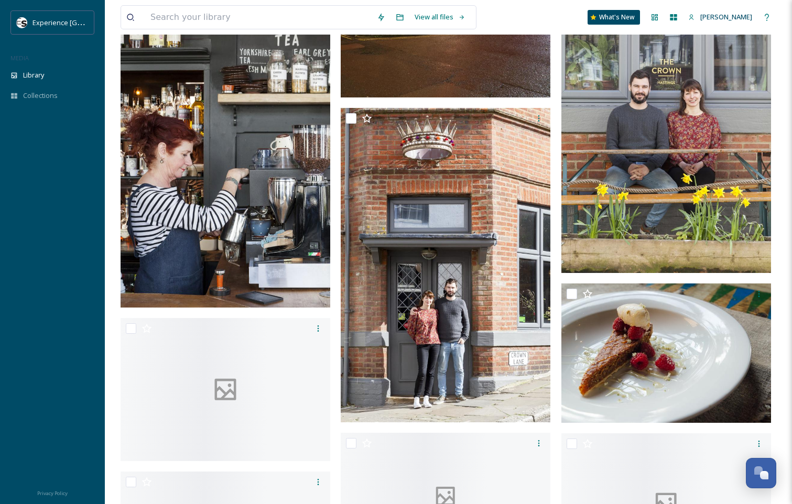
scroll to position [2934, 0]
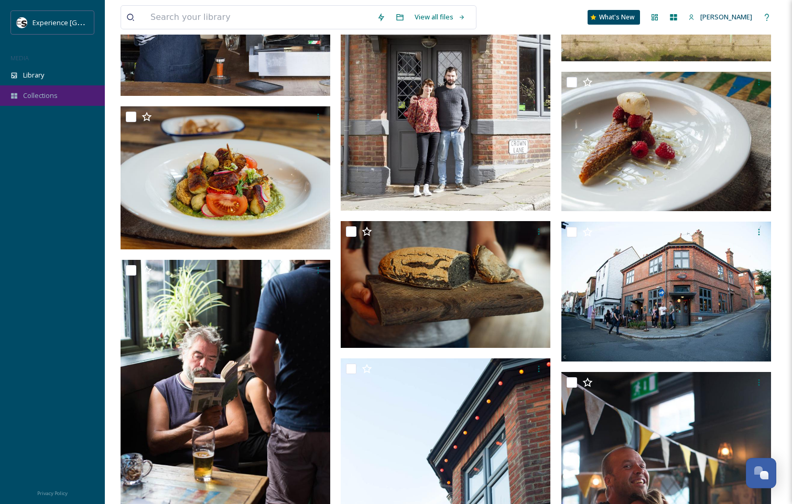
click at [43, 92] on span "Collections" at bounding box center [40, 96] width 35 height 10
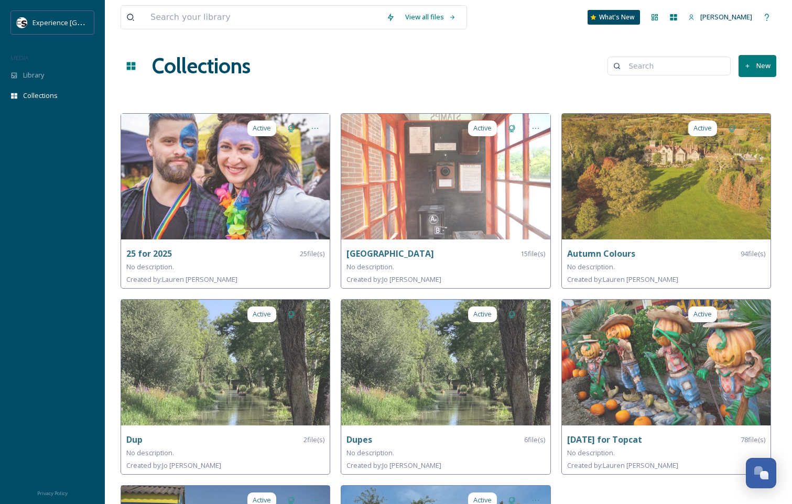
drag, startPoint x: 46, startPoint y: 239, endPoint x: 41, endPoint y: 137, distance: 102.3
click at [41, 137] on div at bounding box center [52, 301] width 105 height 359
click at [751, 13] on span "[PERSON_NAME]" at bounding box center [726, 16] width 52 height 9
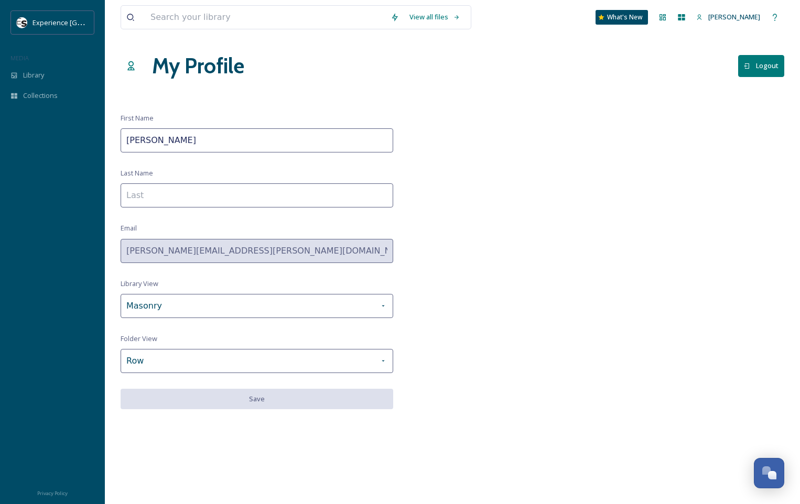
click at [366, 56] on div "My Profile Logout" at bounding box center [452, 65] width 663 height 31
click at [433, 14] on div "View all files" at bounding box center [434, 17] width 61 height 20
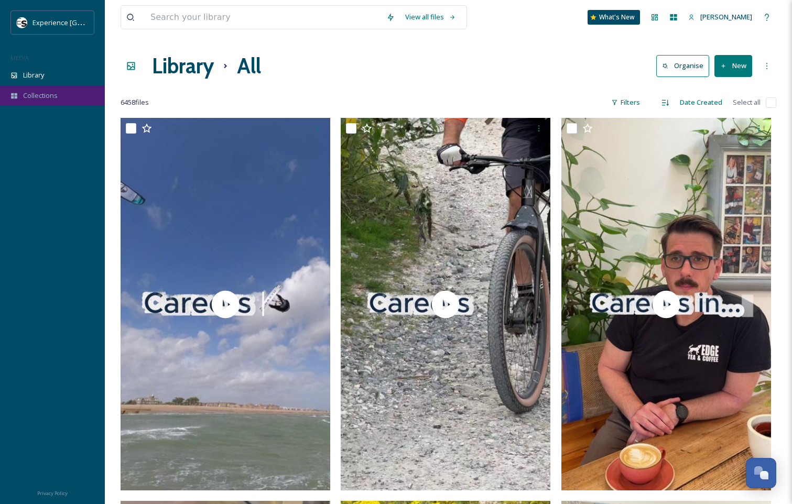
click at [37, 92] on span "Collections" at bounding box center [40, 96] width 35 height 10
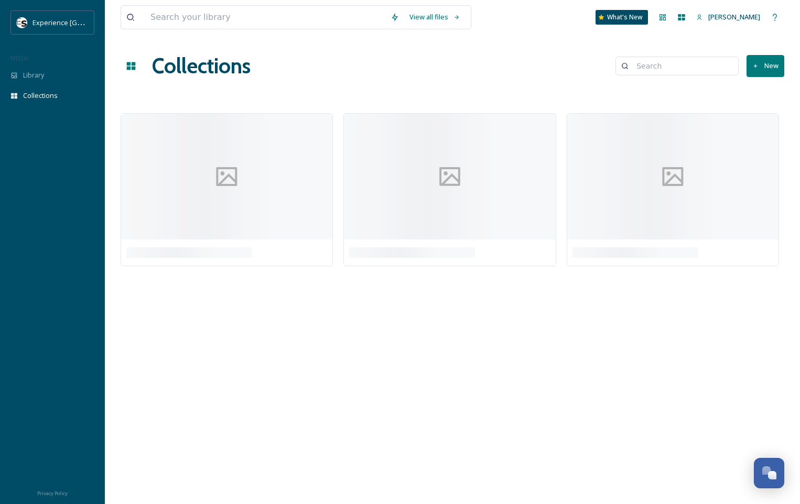
click at [37, 92] on span "Collections" at bounding box center [40, 96] width 35 height 10
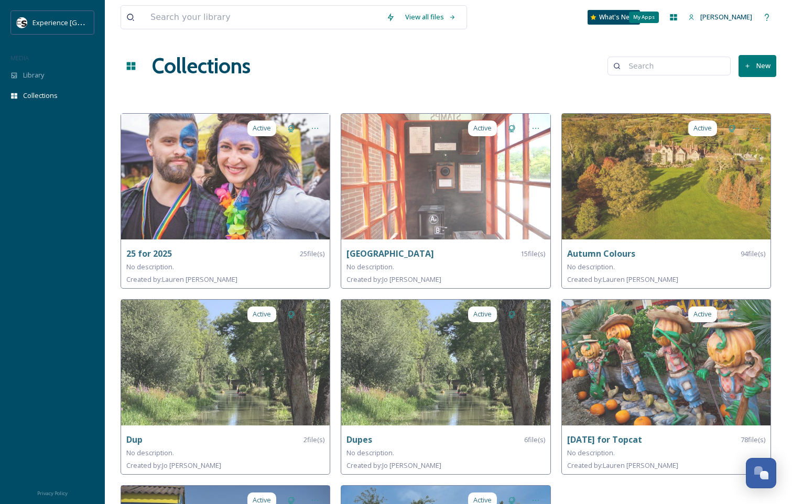
click at [677, 17] on icon at bounding box center [673, 17] width 7 height 6
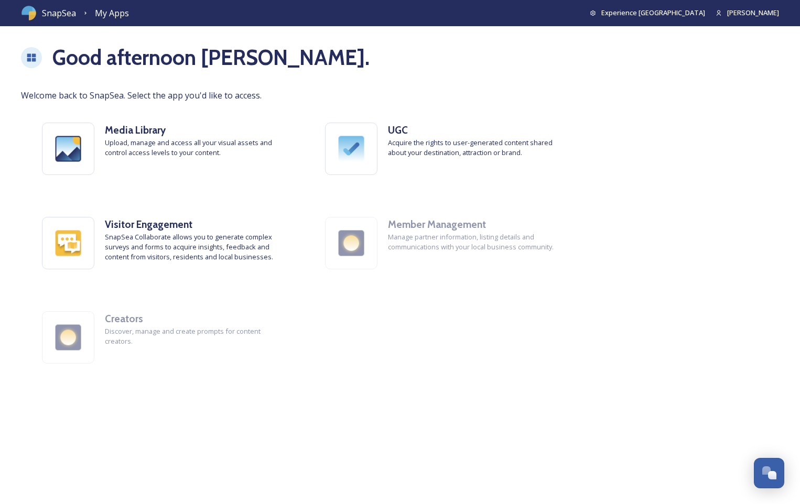
click at [777, 6] on div "SnapSea My Apps Experience Sussex Sam" at bounding box center [400, 13] width 800 height 26
click at [777, 13] on span "[PERSON_NAME]" at bounding box center [753, 12] width 52 height 9
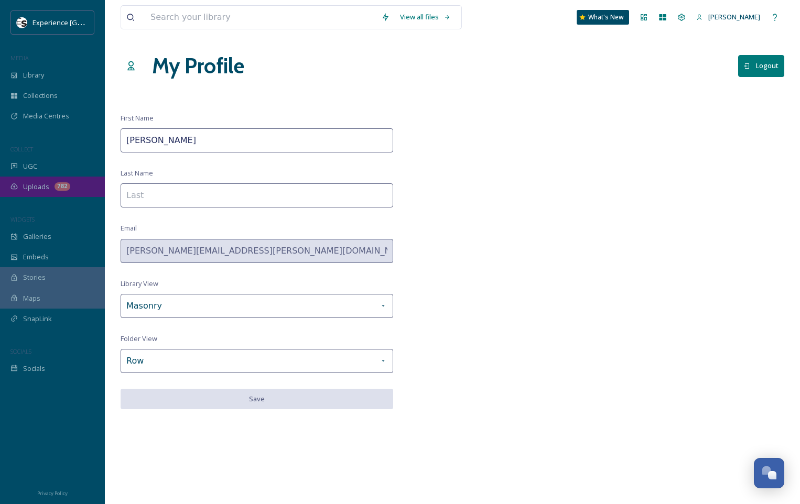
click at [31, 182] on span "Uploads" at bounding box center [36, 187] width 26 height 10
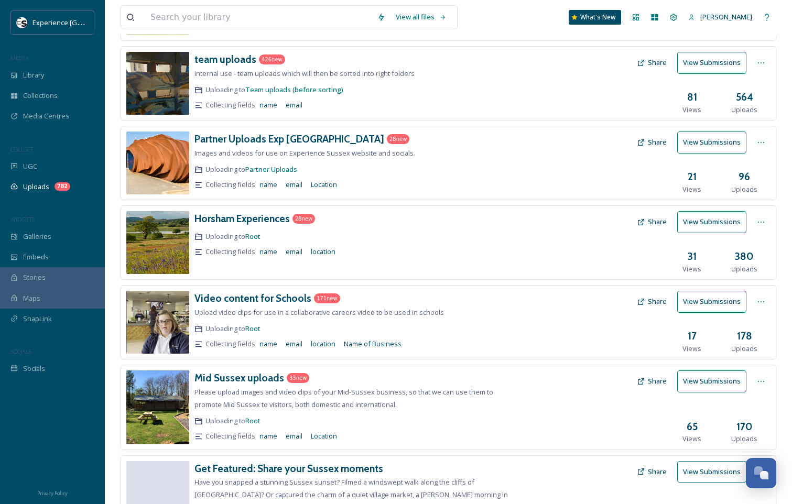
scroll to position [157, 0]
click at [230, 302] on h3 "Video content for Schools" at bounding box center [252, 297] width 117 height 13
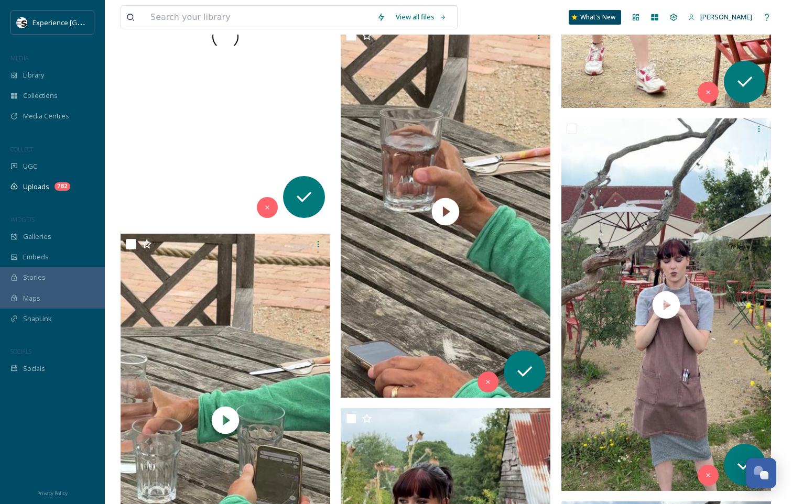
scroll to position [19964, 0]
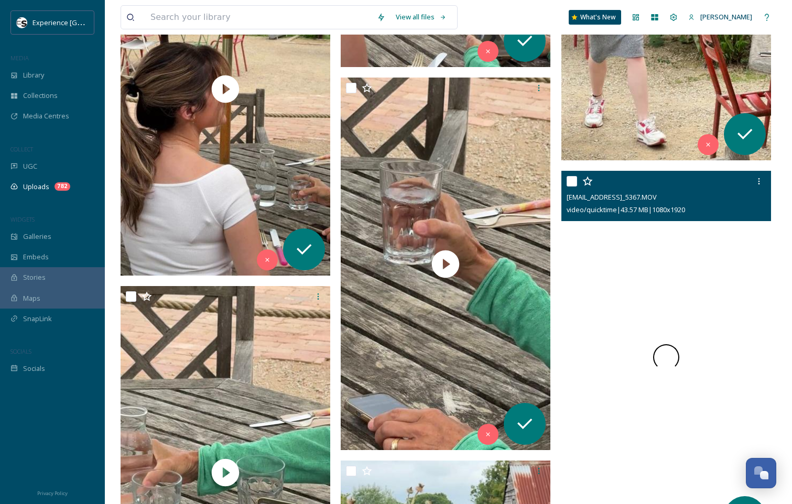
click at [667, 355] on span at bounding box center [665, 357] width 31 height 31
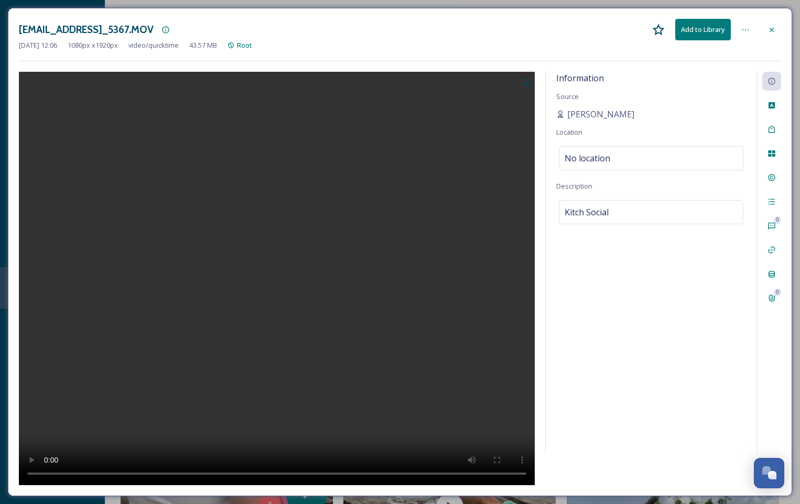
click at [767, 26] on icon at bounding box center [771, 30] width 8 height 8
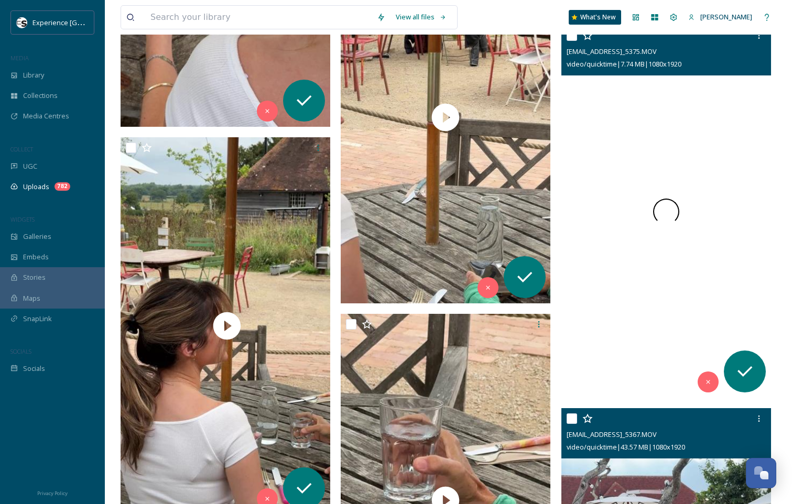
click at [665, 209] on span at bounding box center [666, 212] width 26 height 26
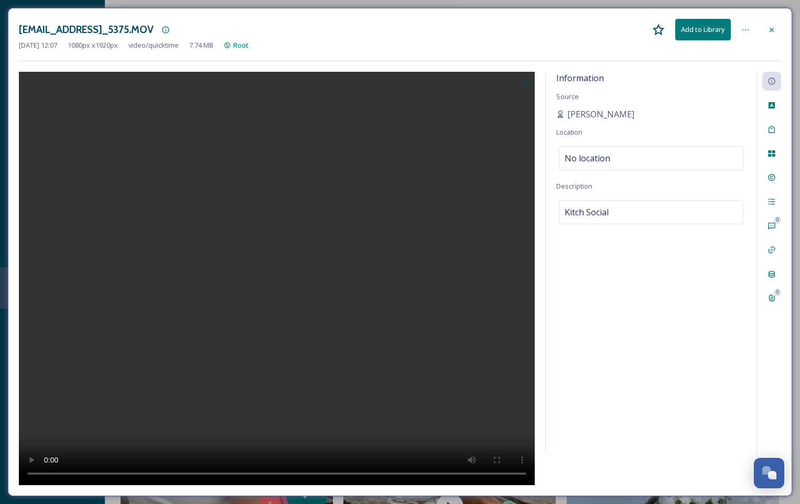
click at [772, 27] on icon at bounding box center [771, 30] width 8 height 8
